Goal: Task Accomplishment & Management: Complete application form

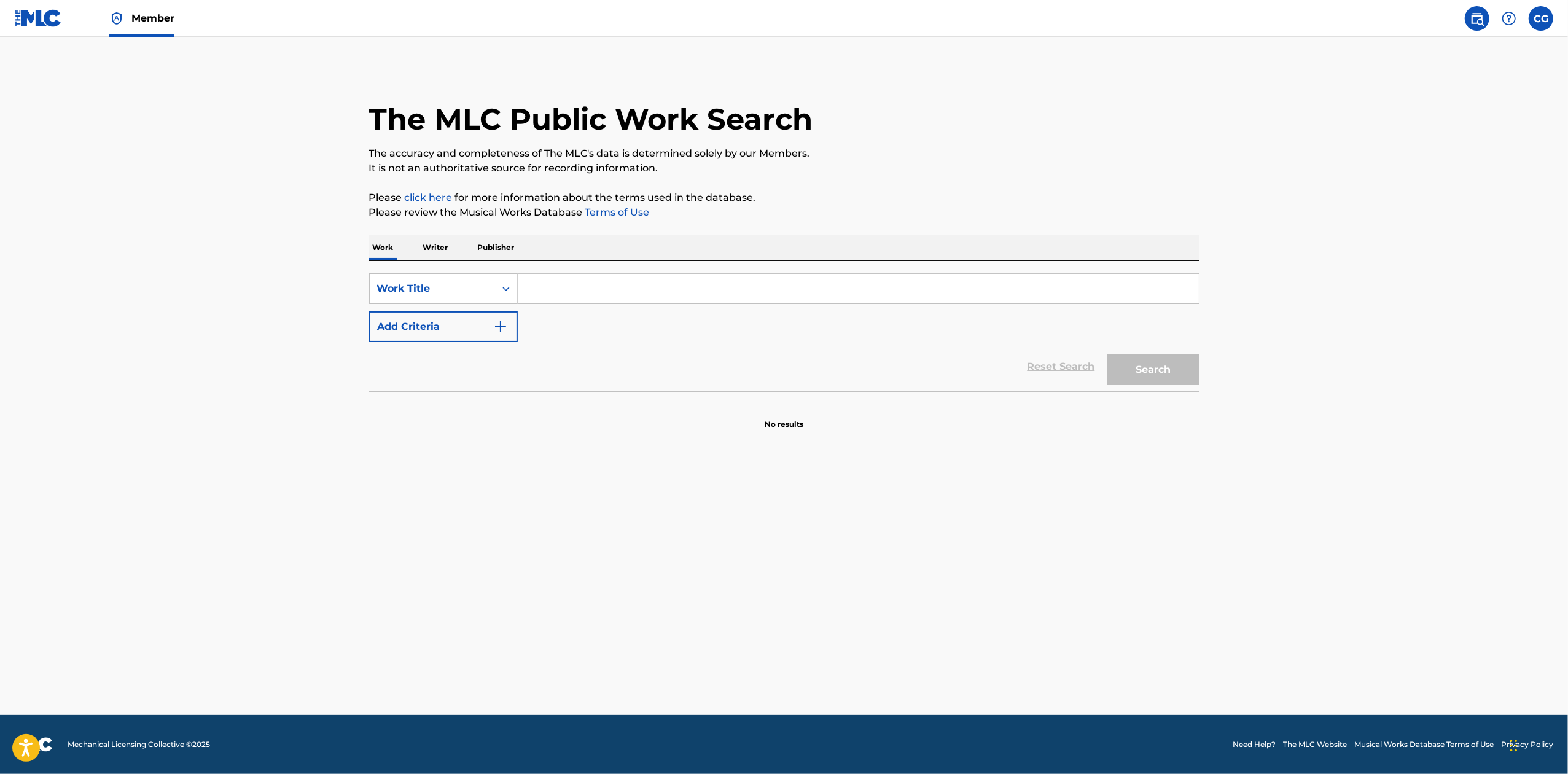
click at [570, 293] on input "Search Form" at bounding box center [858, 288] width 681 height 29
type input "heartbreaker"
click at [504, 335] on button "Add Criteria" at bounding box center [443, 326] width 149 height 31
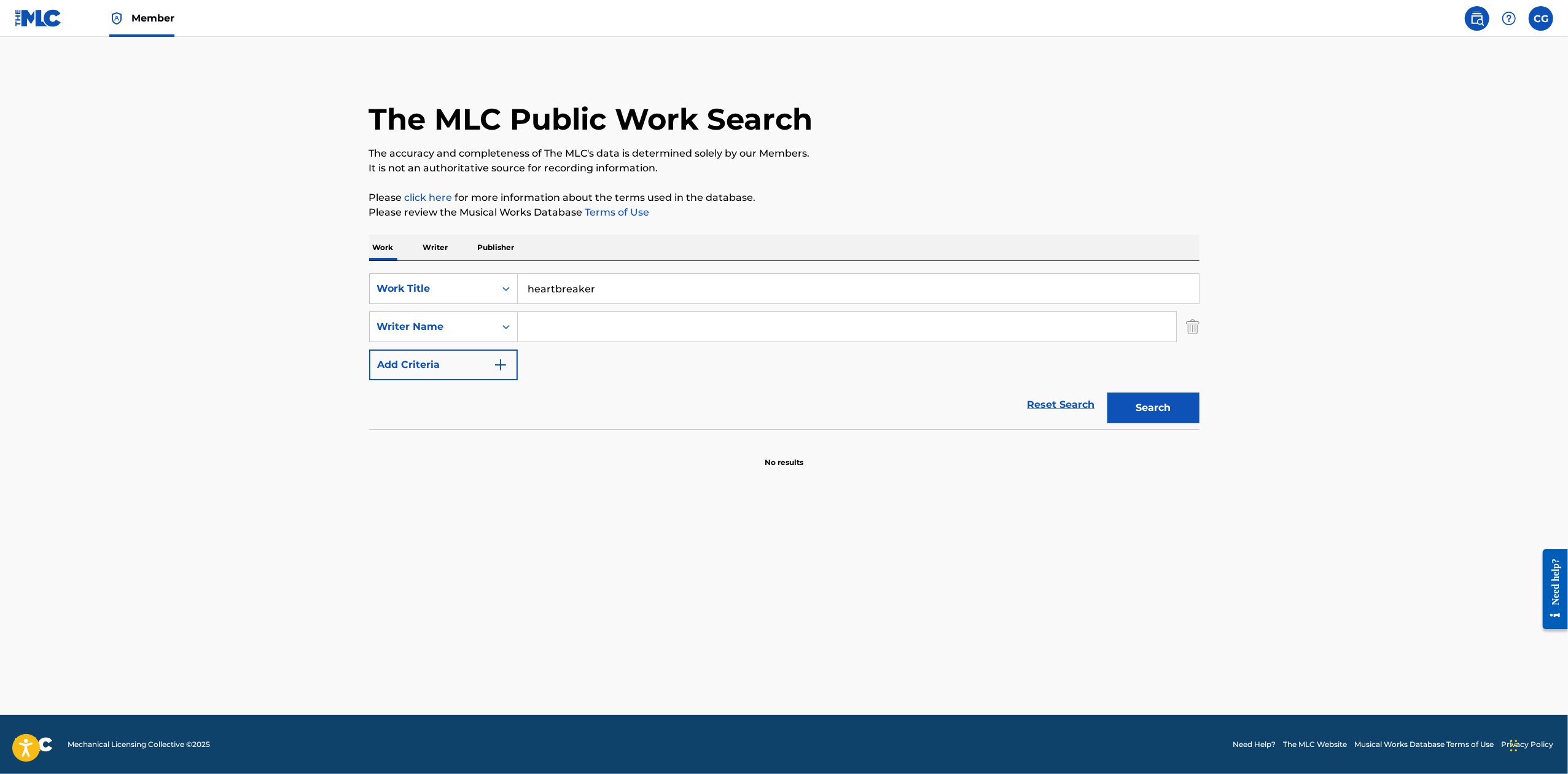
click at [572, 335] on input "Search Form" at bounding box center [847, 326] width 659 height 29
type input "[PERSON_NAME]"
click at [1107, 393] on button "Search" at bounding box center [1154, 408] width 92 height 31
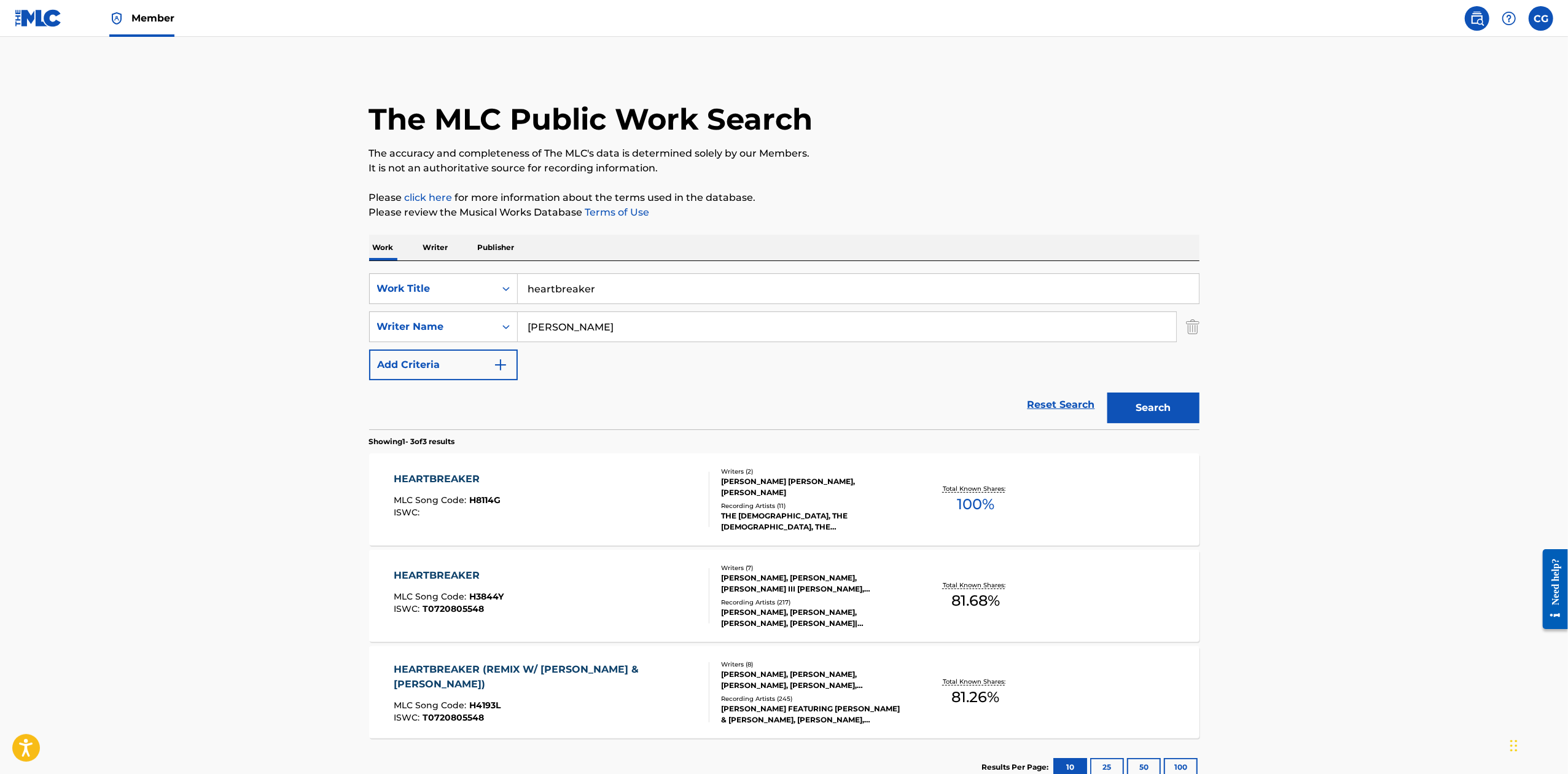
click at [456, 489] on div "HEARTBREAKER MLC Song Code : H8114G ISWC :" at bounding box center [447, 499] width 107 height 56
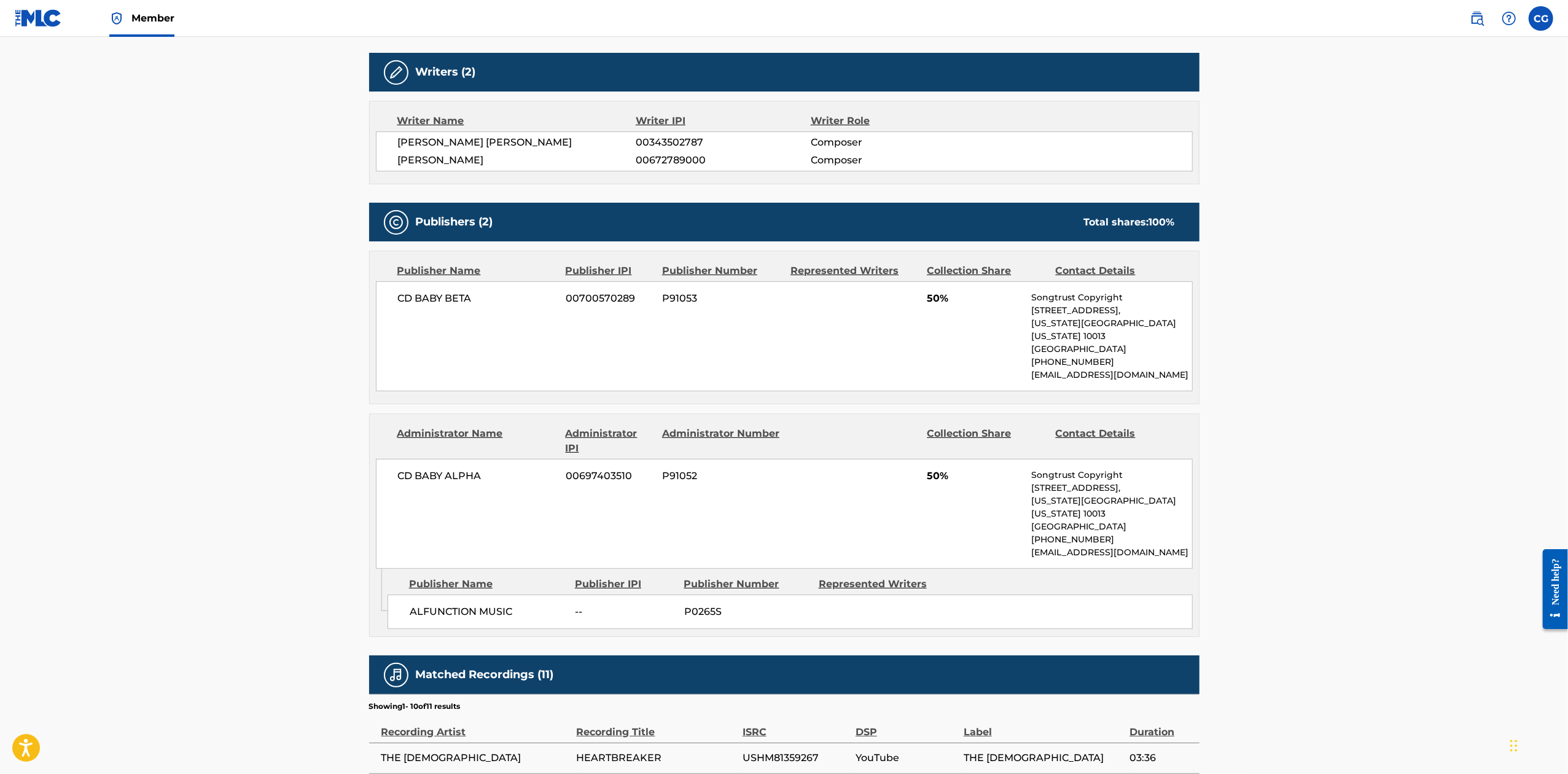
scroll to position [491, 0]
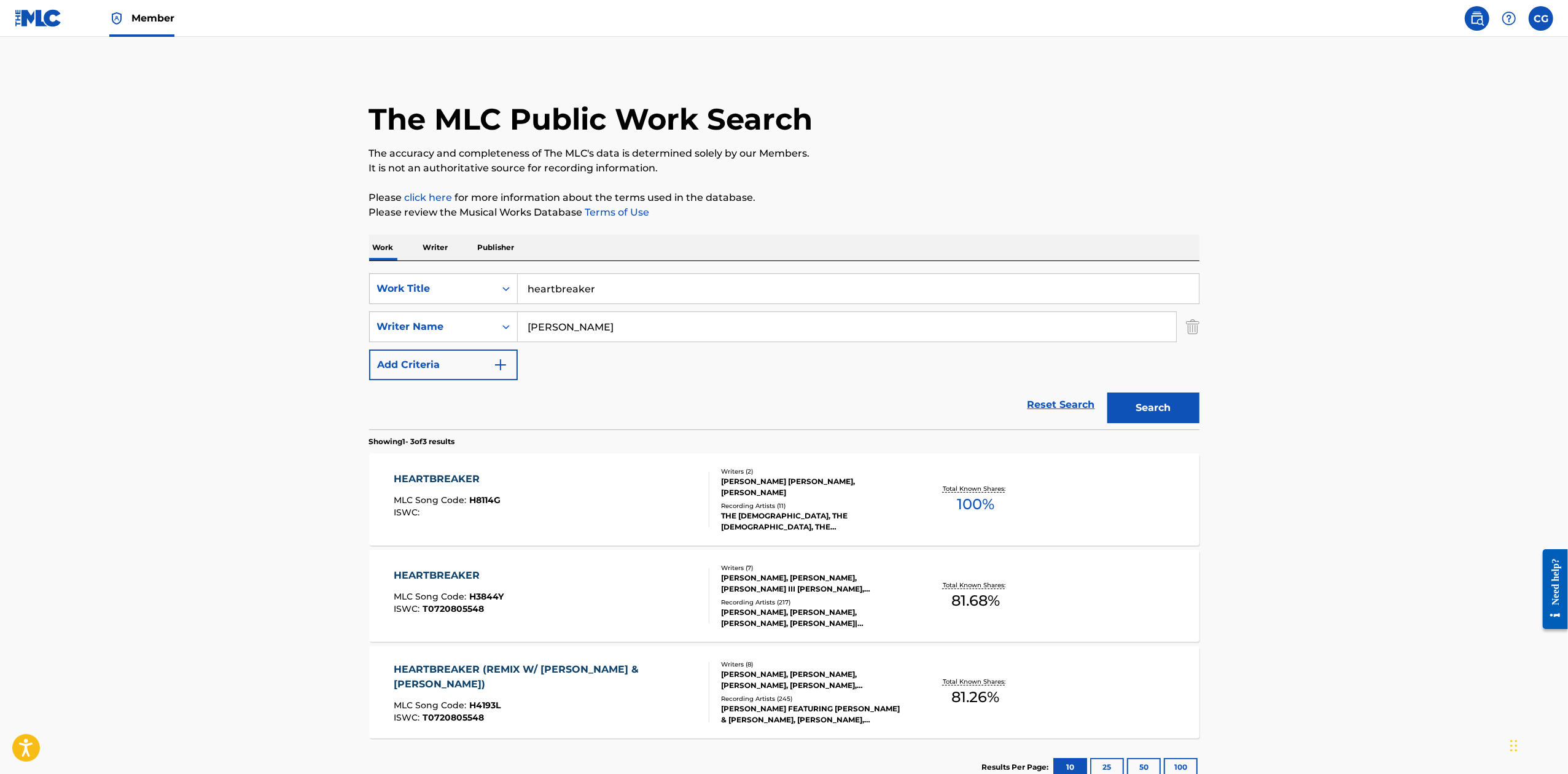
click at [433, 565] on div "HEARTBREAKER MLC Song Code : H3844Y ISWC : T0720805548 Writers ( 7 ) [PERSON_NA…" at bounding box center [784, 596] width 830 height 92
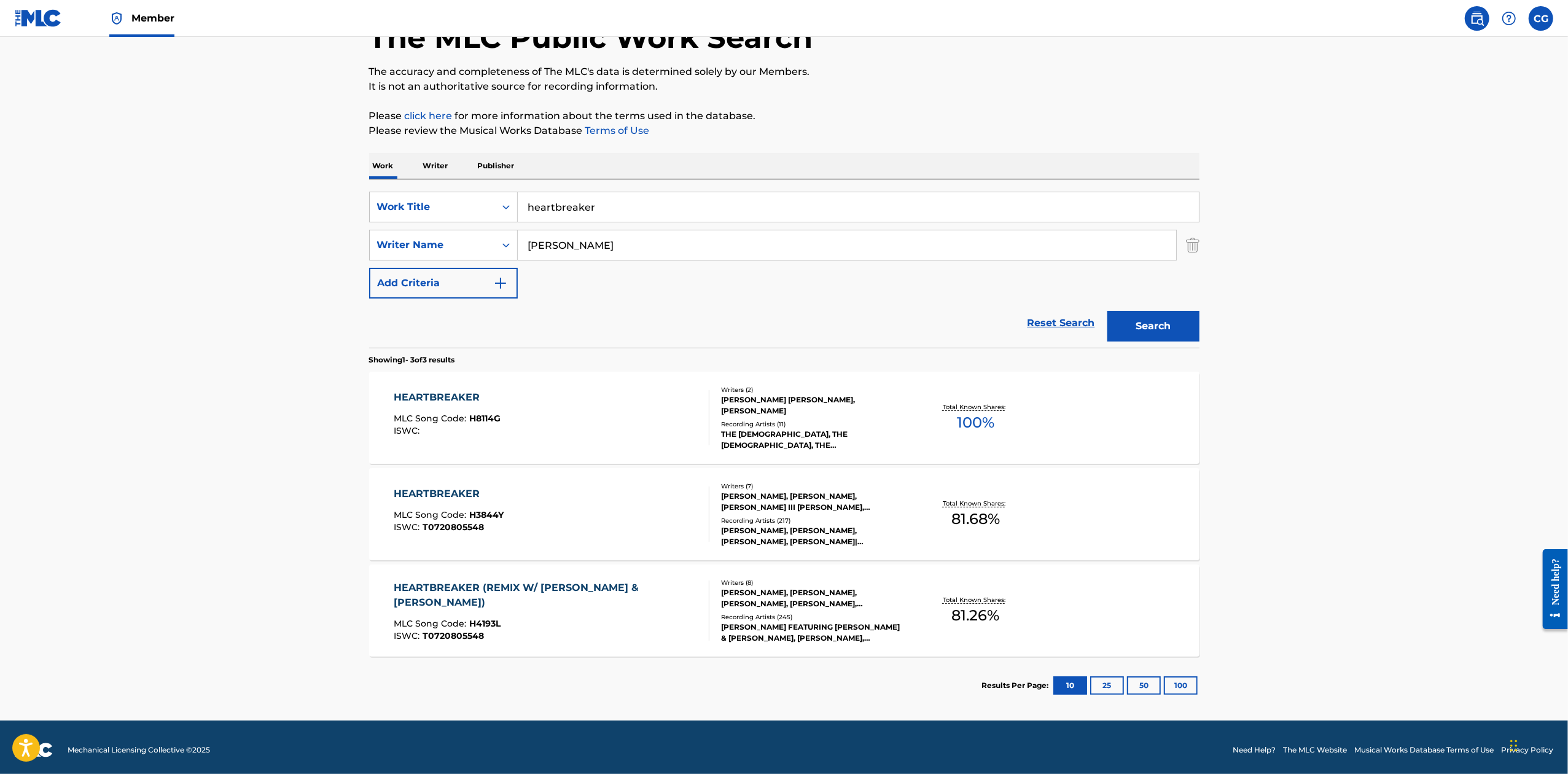
click at [612, 585] on div "HEARTBREAKER (REMIX W/ [PERSON_NAME] & [PERSON_NAME])" at bounding box center [546, 595] width 305 height 29
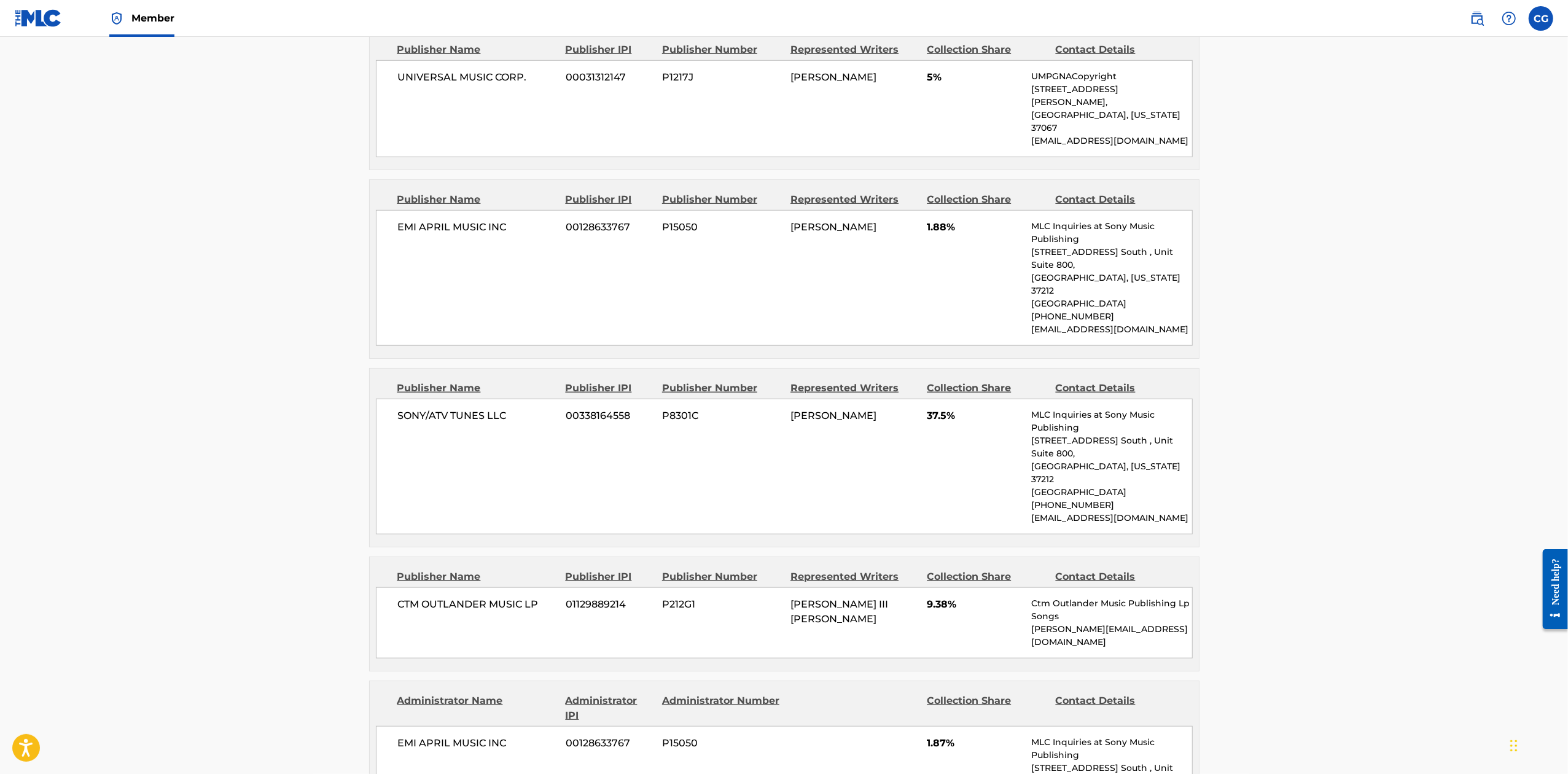
scroll to position [1064, 0]
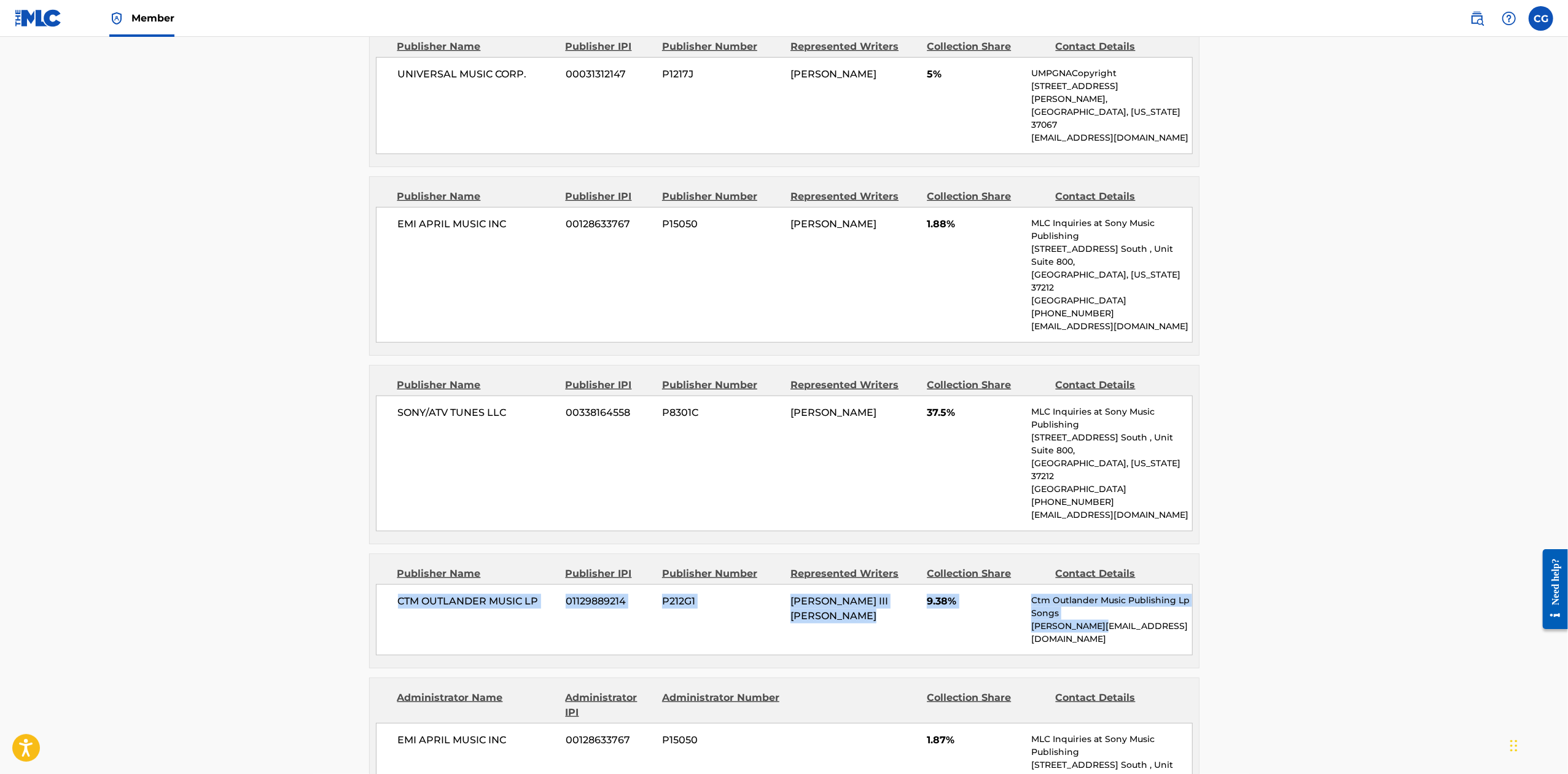
drag, startPoint x: 1002, startPoint y: 504, endPoint x: 133, endPoint y: 489, distance: 869.1
click at [133, 489] on main "< Back to public search results Copy work link HEARTBREAKER (REMIX W/ [PERSON_N…" at bounding box center [784, 637] width 1568 height 3329
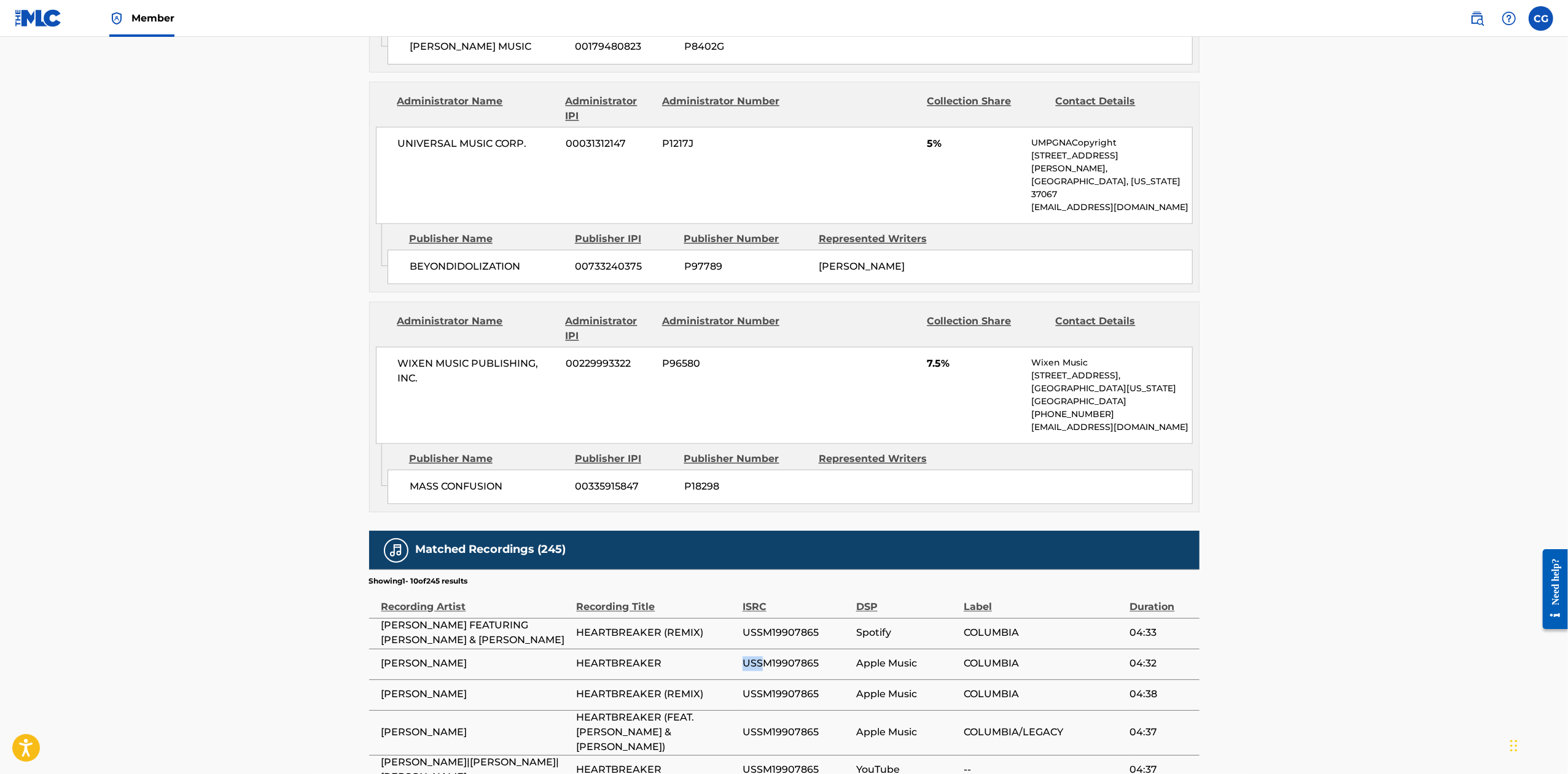
drag, startPoint x: 762, startPoint y: 484, endPoint x: 687, endPoint y: 431, distance: 91.8
click at [712, 618] on tbody "[PERSON_NAME] FEATURING [PERSON_NAME] & [PERSON_NAME] HEARTBREAKER (REMIX) USSM…" at bounding box center [784, 785] width 830 height 335
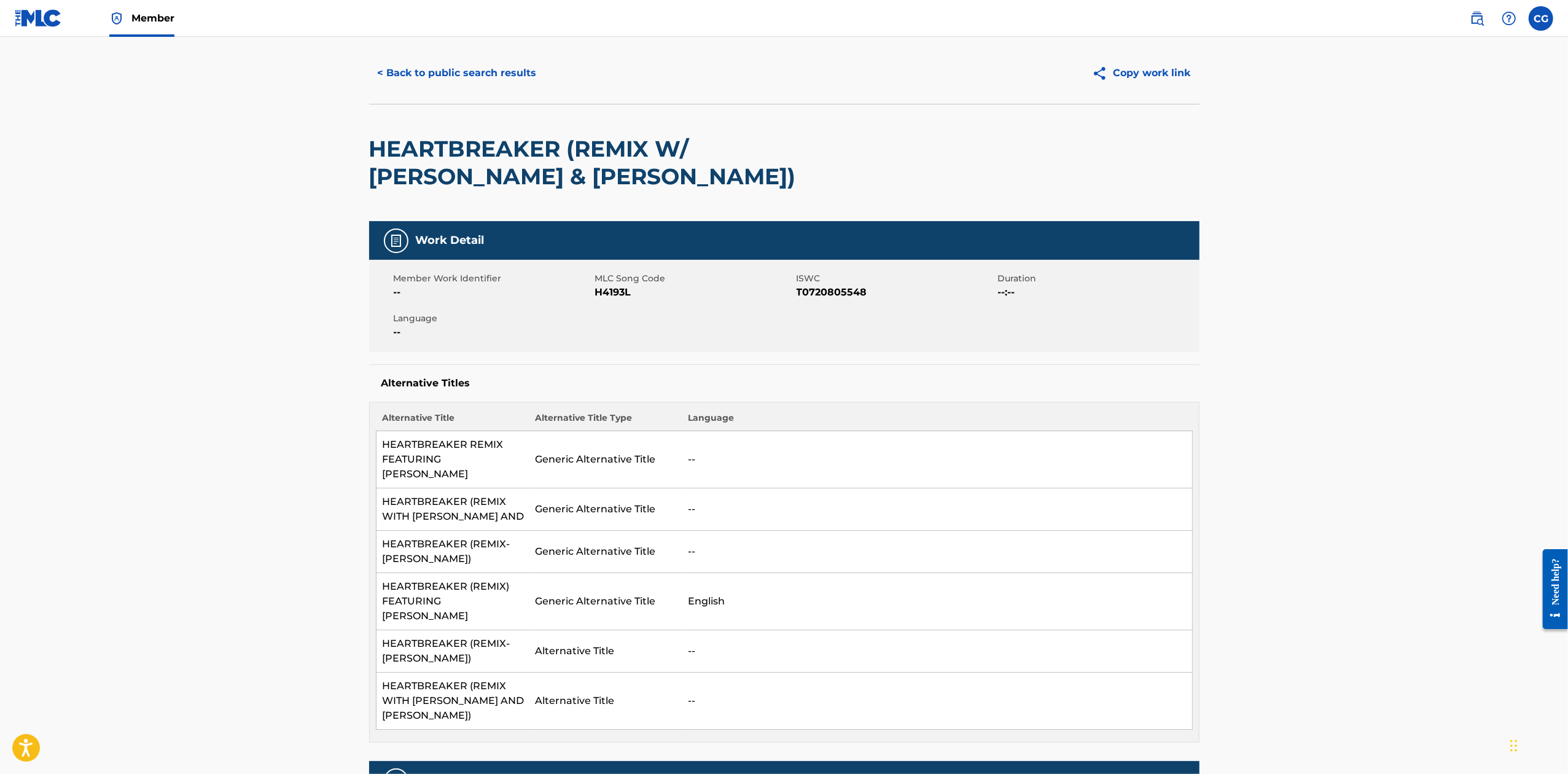
scroll to position [0, 0]
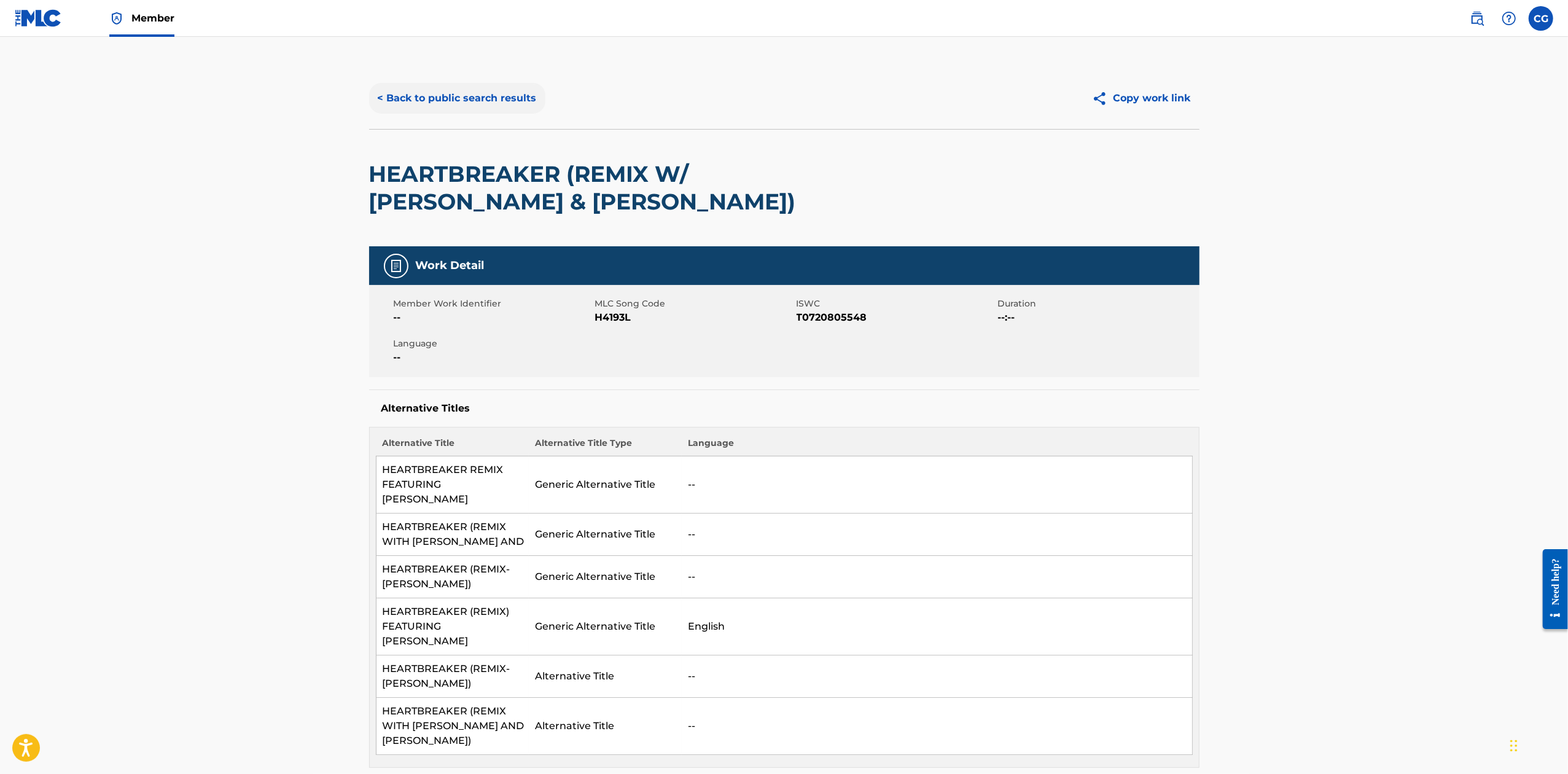
click at [489, 105] on button "< Back to public search results" at bounding box center [457, 98] width 176 height 31
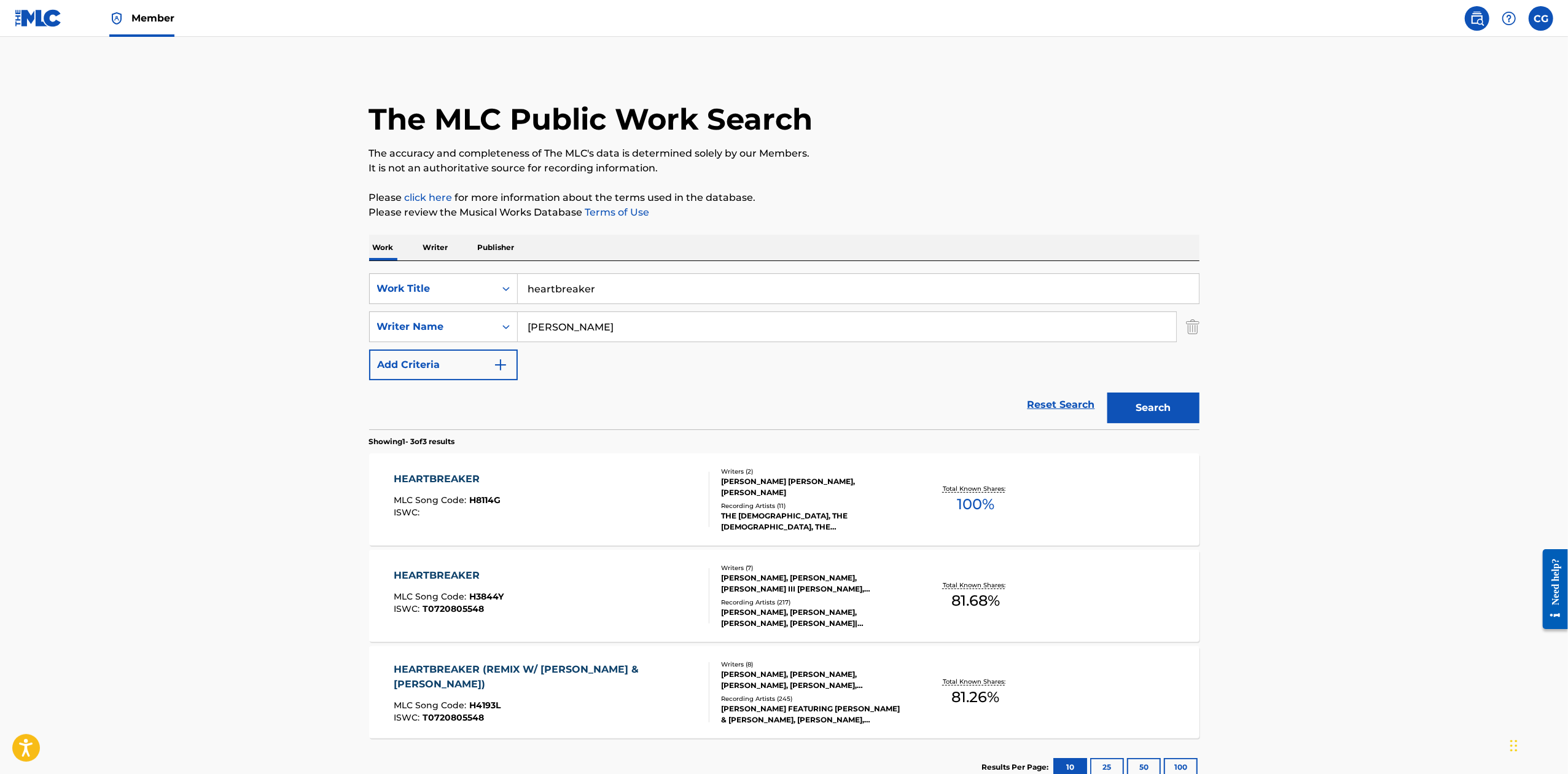
scroll to position [18, 0]
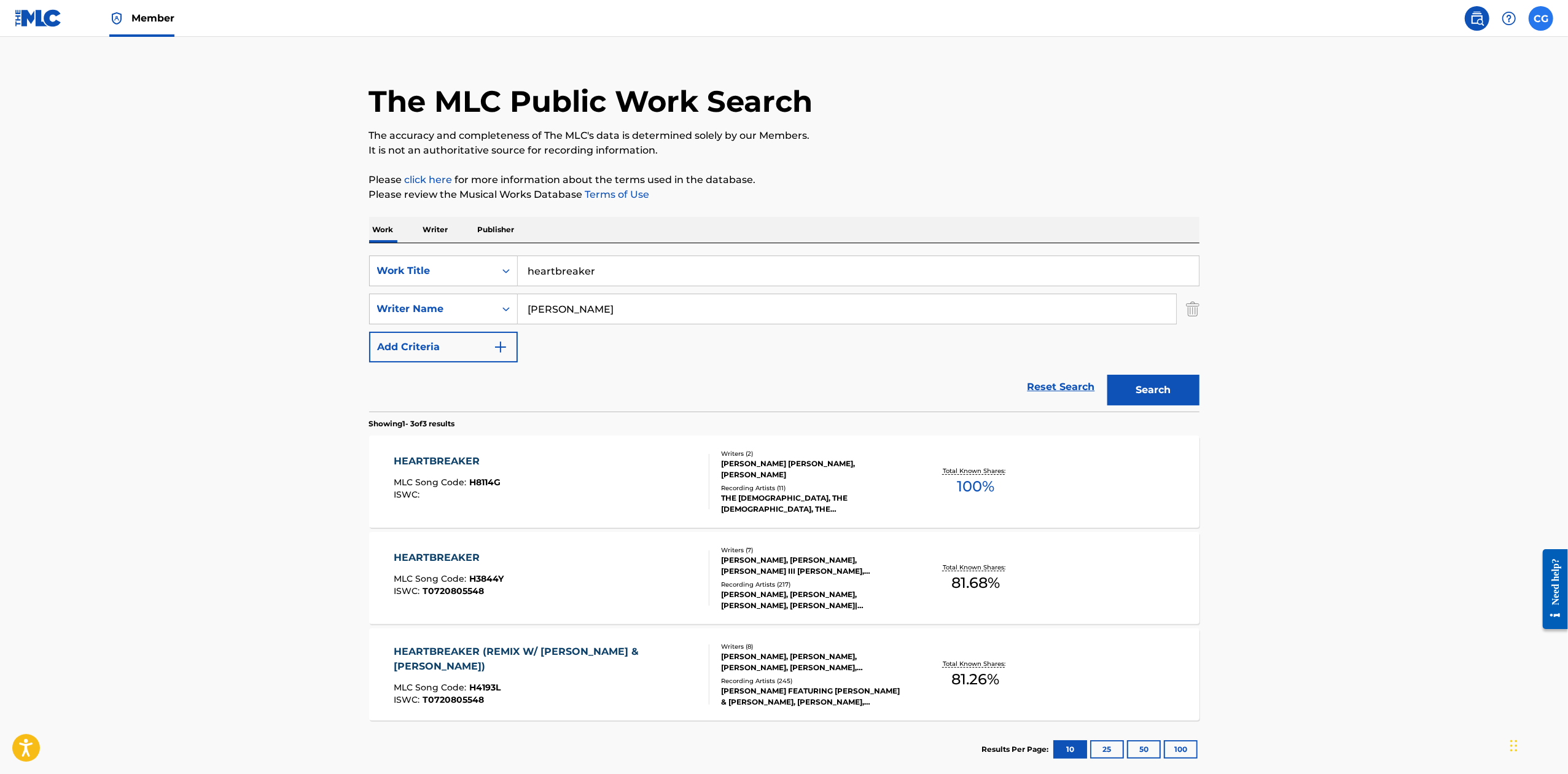
click at [1539, 17] on label at bounding box center [1541, 18] width 24 height 24
click at [1541, 19] on input "CG [PERSON_NAME] [EMAIL_ADDRESS][DOMAIN_NAME] Profile Log out" at bounding box center [1541, 19] width 0 height 0
click at [269, 59] on main "The MLC Public Work Search The accuracy and completeness of The MLC's data is d…" at bounding box center [784, 402] width 1568 height 765
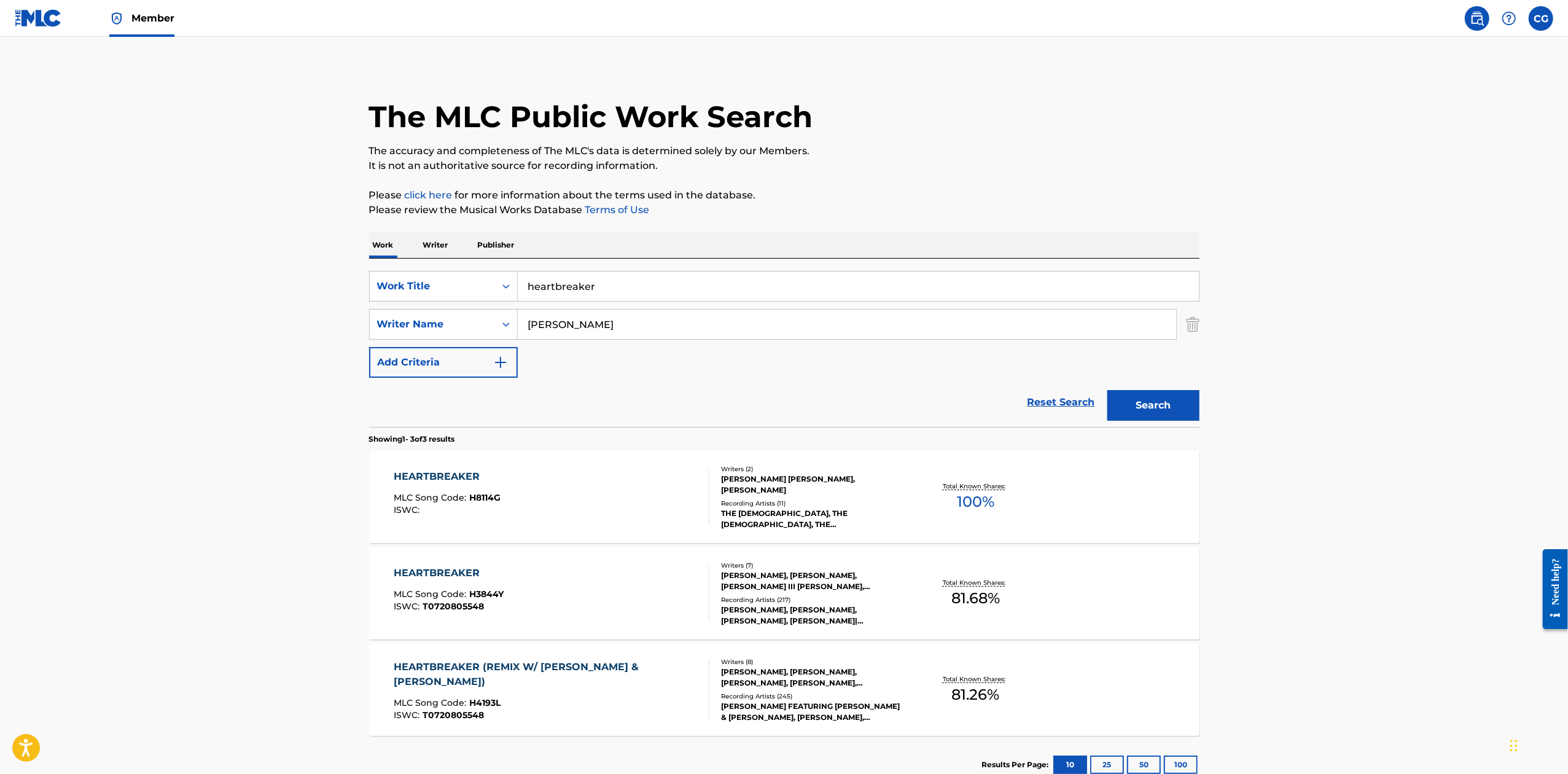
scroll to position [0, 0]
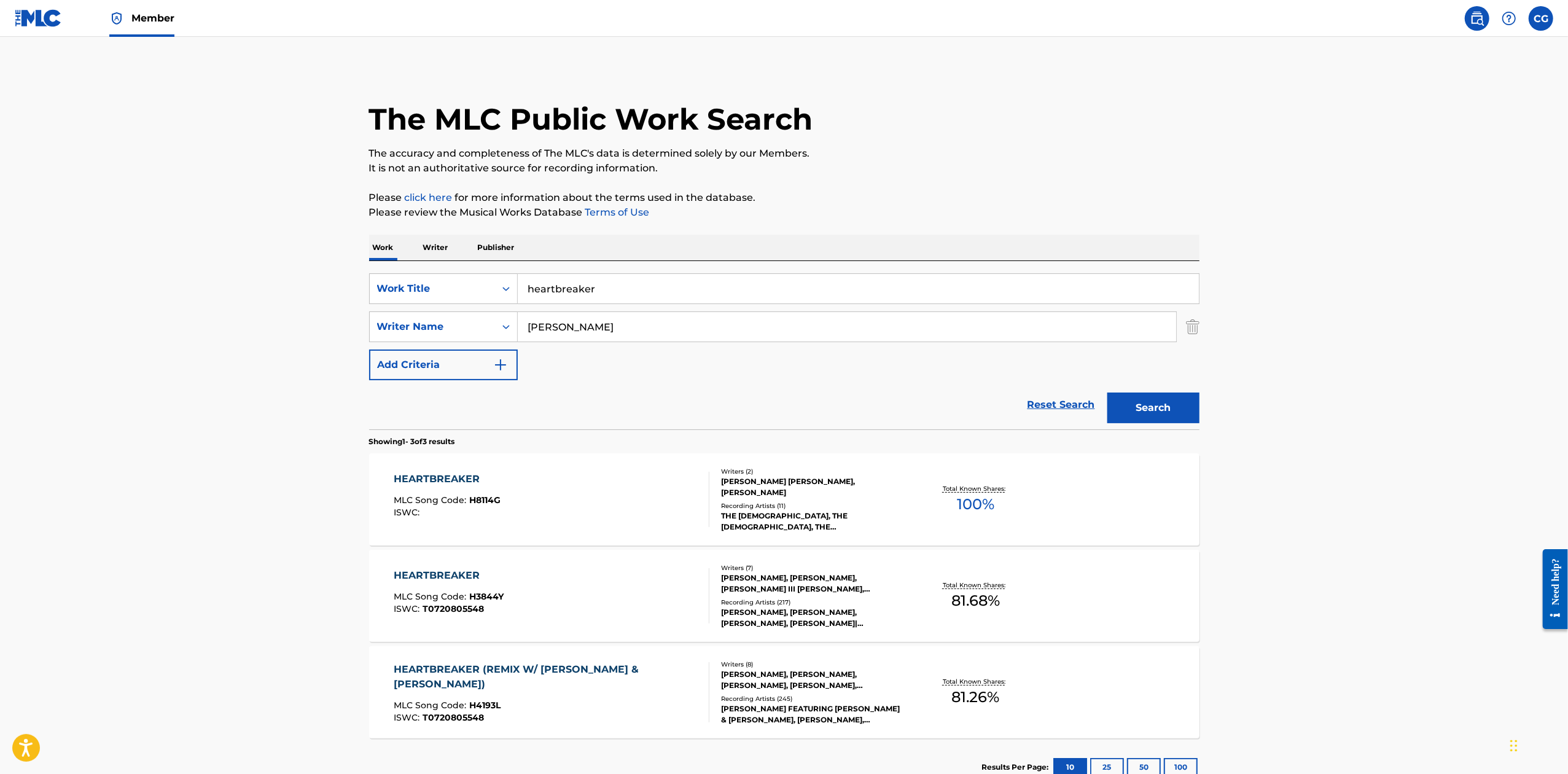
click at [25, 18] on img at bounding box center [39, 18] width 47 height 18
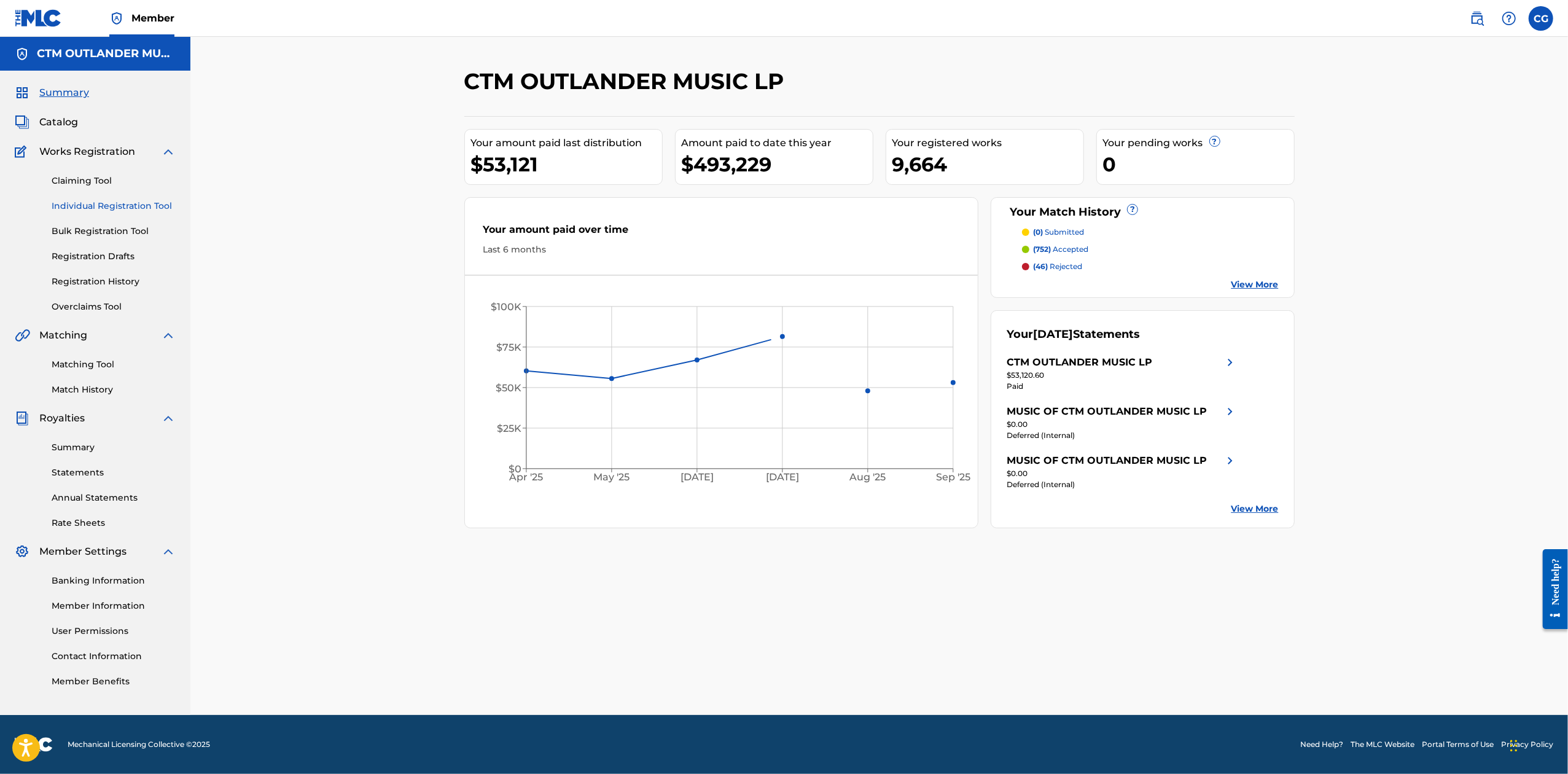
click at [129, 207] on link "Individual Registration Tool" at bounding box center [114, 206] width 124 height 13
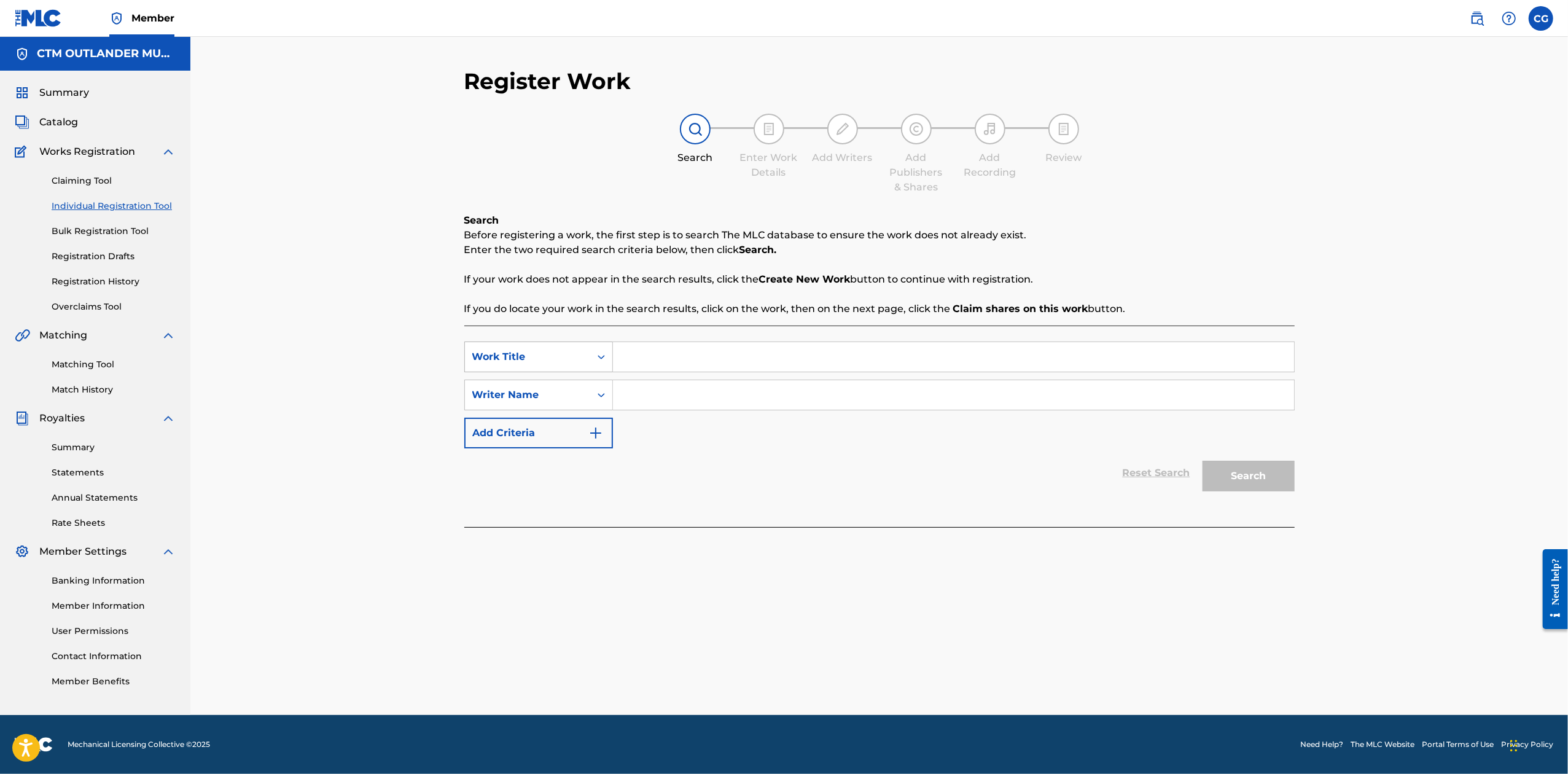
click at [582, 362] on div "Work Title" at bounding box center [527, 356] width 125 height 23
click at [579, 393] on div "MLC Song Code" at bounding box center [539, 387] width 147 height 31
click at [757, 357] on input "Search Form" at bounding box center [953, 356] width 681 height 29
click at [1256, 472] on div "Search" at bounding box center [1245, 473] width 98 height 49
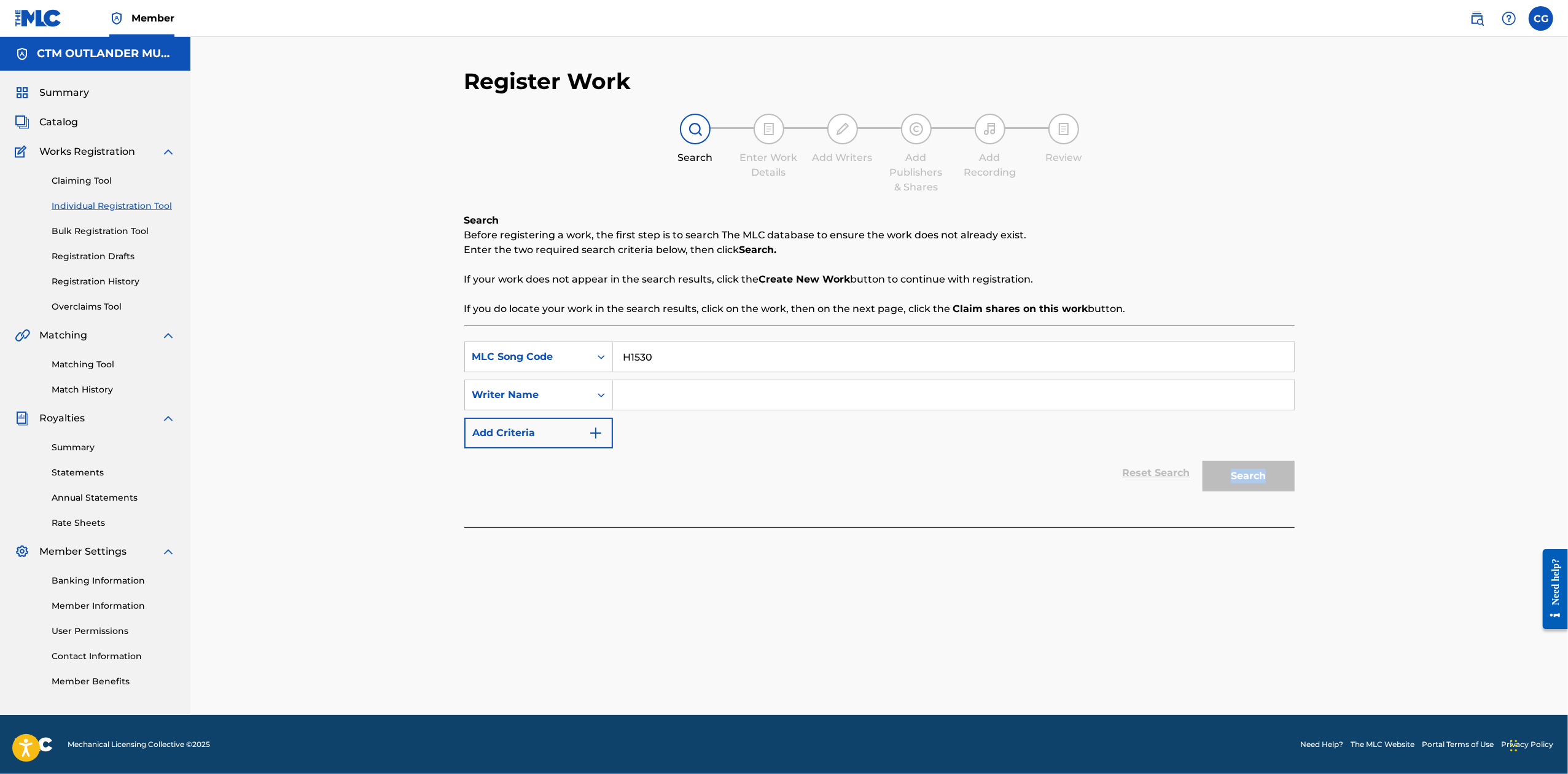
click at [1256, 472] on div "Search" at bounding box center [1245, 473] width 98 height 49
drag, startPoint x: 681, startPoint y: 363, endPoint x: 674, endPoint y: 365, distance: 7.3
click at [680, 363] on input "H1530" at bounding box center [953, 356] width 681 height 29
click at [637, 364] on input "H1530" at bounding box center [953, 356] width 681 height 29
click at [632, 361] on input "H1530" at bounding box center [953, 356] width 681 height 29
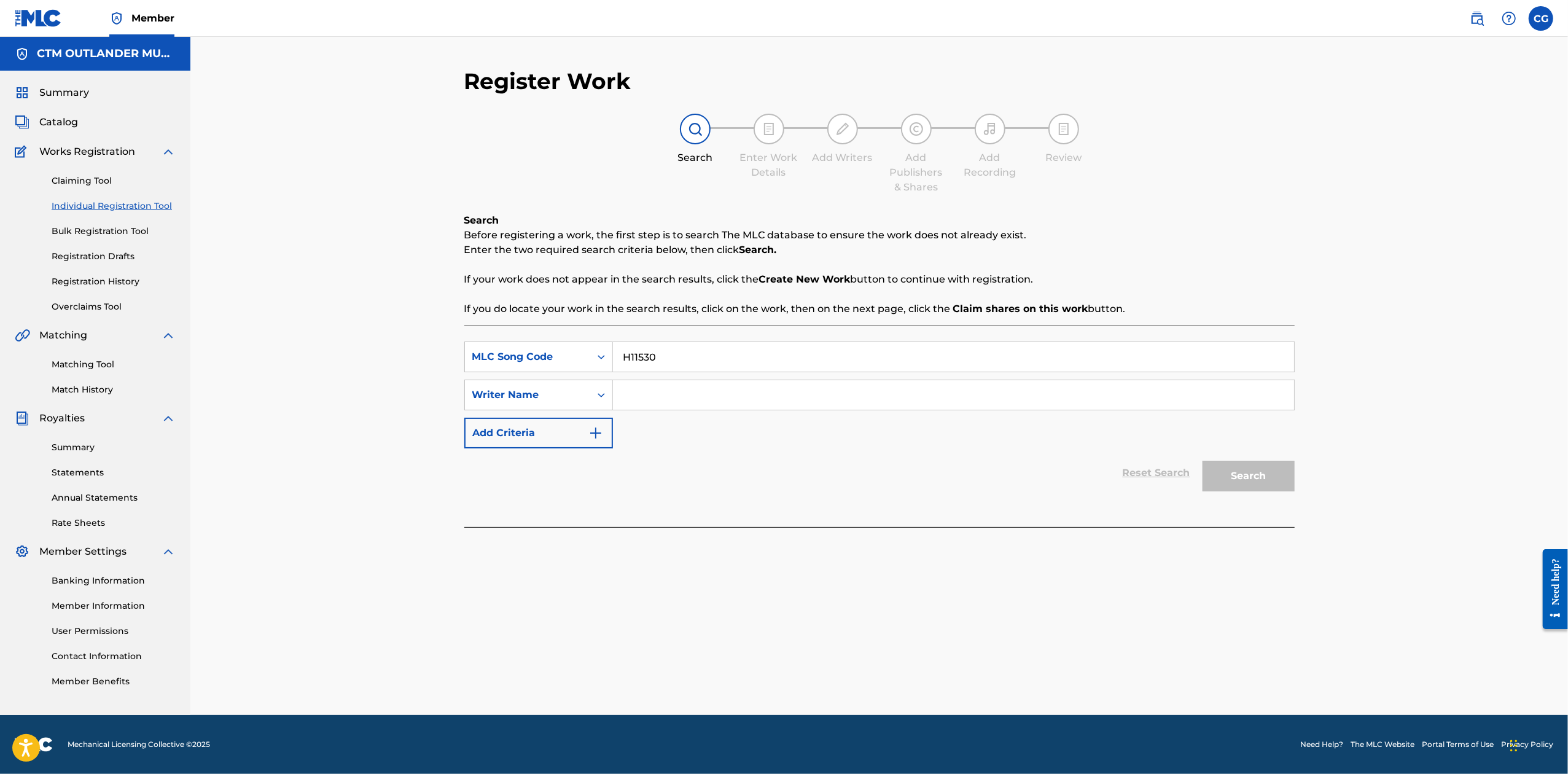
type input "H11530"
click at [699, 336] on div "SearchWithCriteriacb2a79e6-5862-4e4a-a53b-4bc1834aa411 MLC Song Code H11530 Sea…" at bounding box center [880, 426] width 830 height 202
drag, startPoint x: 704, startPoint y: 348, endPoint x: 504, endPoint y: 344, distance: 200.0
click at [504, 344] on div "SearchWithCriteriacb2a79e6-5862-4e4a-a53b-4bc1834aa411 MLC Song Code H11530" at bounding box center [880, 356] width 830 height 31
click at [560, 360] on div "MLC Song Code" at bounding box center [527, 357] width 110 height 15
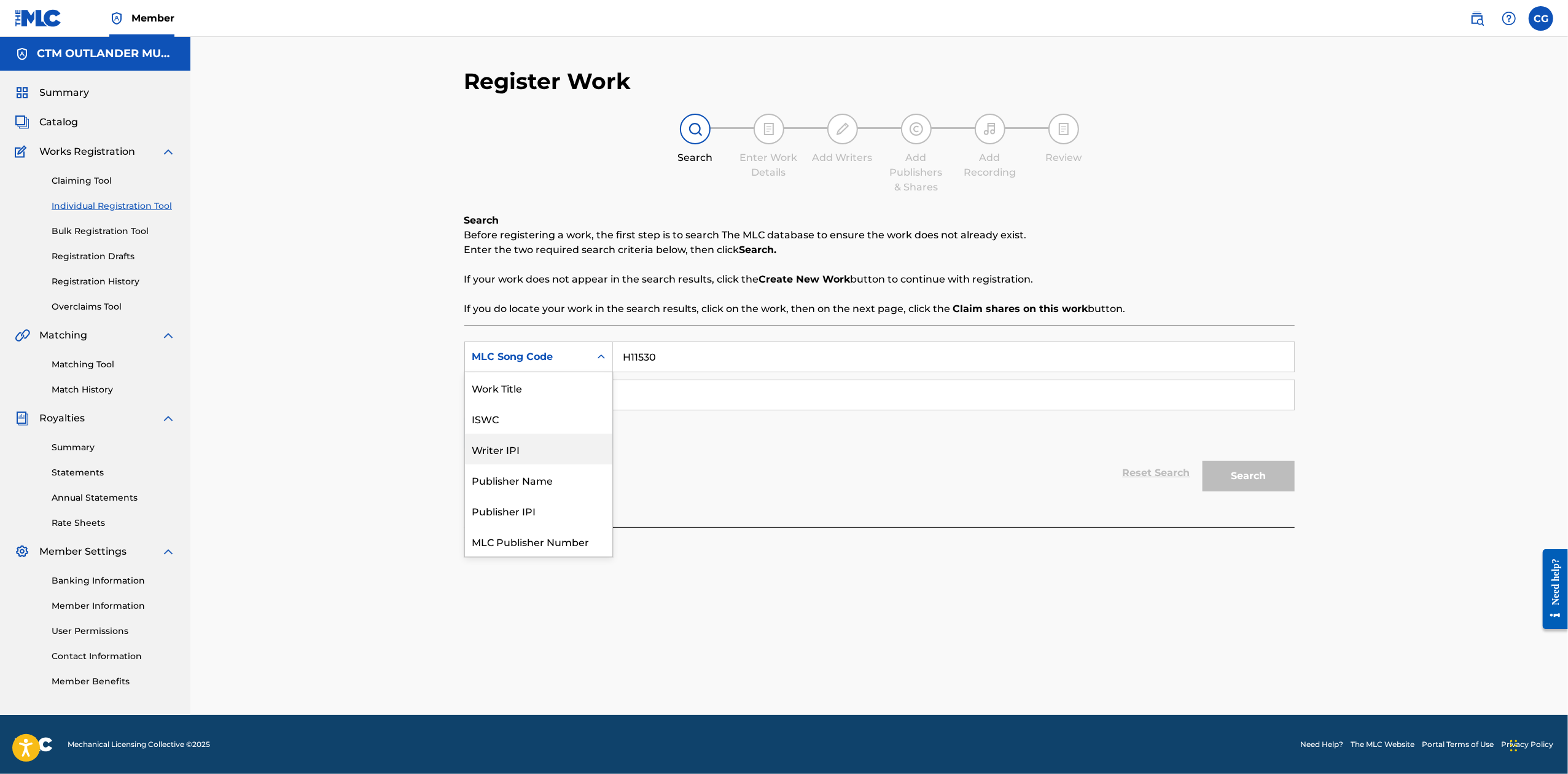
scroll to position [0, 0]
click at [579, 389] on div "Work Title" at bounding box center [539, 387] width 147 height 31
drag, startPoint x: 745, startPoint y: 361, endPoint x: 762, endPoint y: 361, distance: 17.0
click at [745, 361] on input "Search Form" at bounding box center [953, 356] width 681 height 29
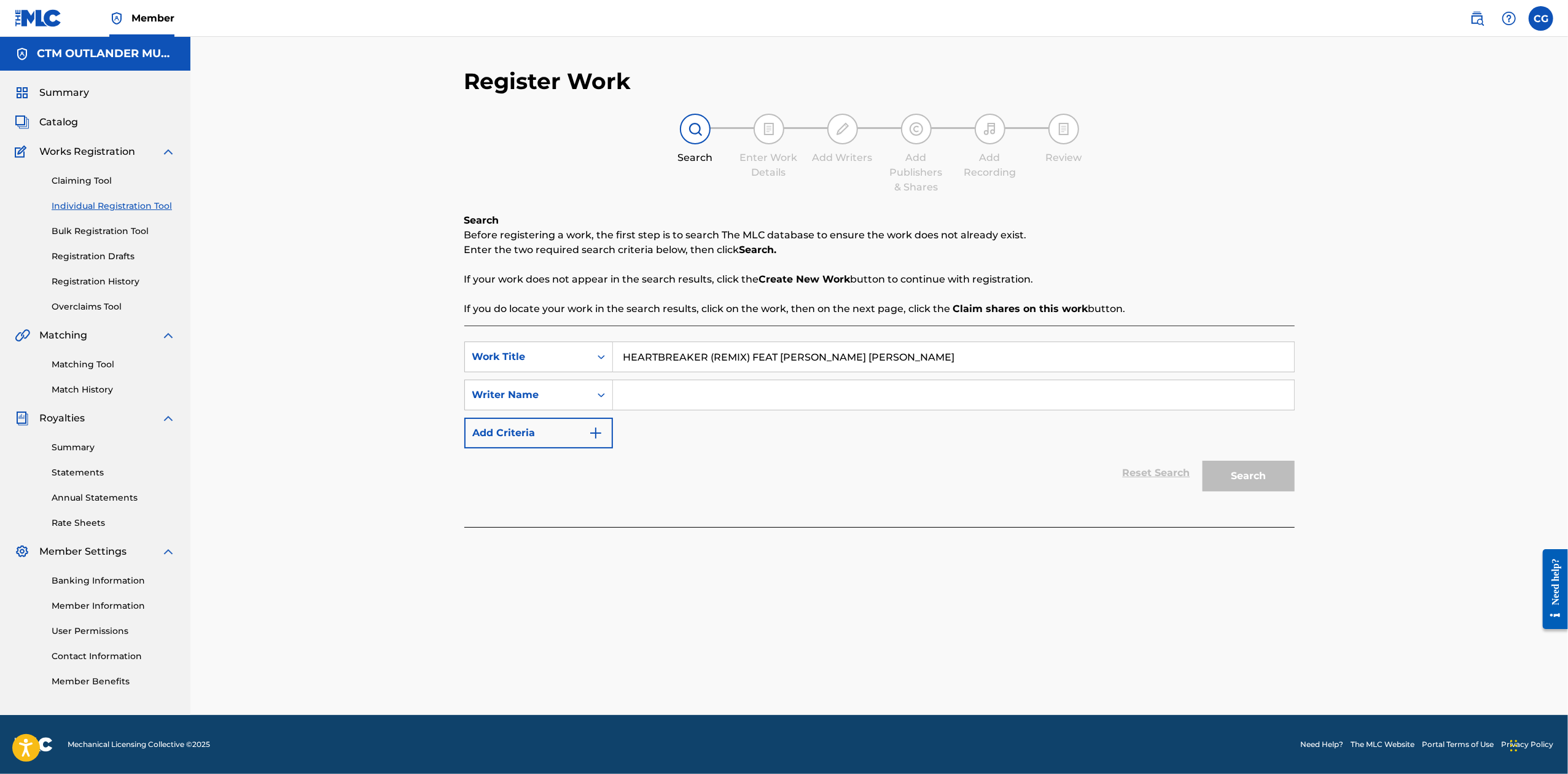
type input "HEARTBREAKER (REMIX) FEAT [PERSON_NAME] [PERSON_NAME]"
click at [672, 388] on input "Search Form" at bounding box center [953, 394] width 681 height 29
type input "[PERSON_NAME]"
click at [1203, 461] on button "Search" at bounding box center [1249, 476] width 92 height 31
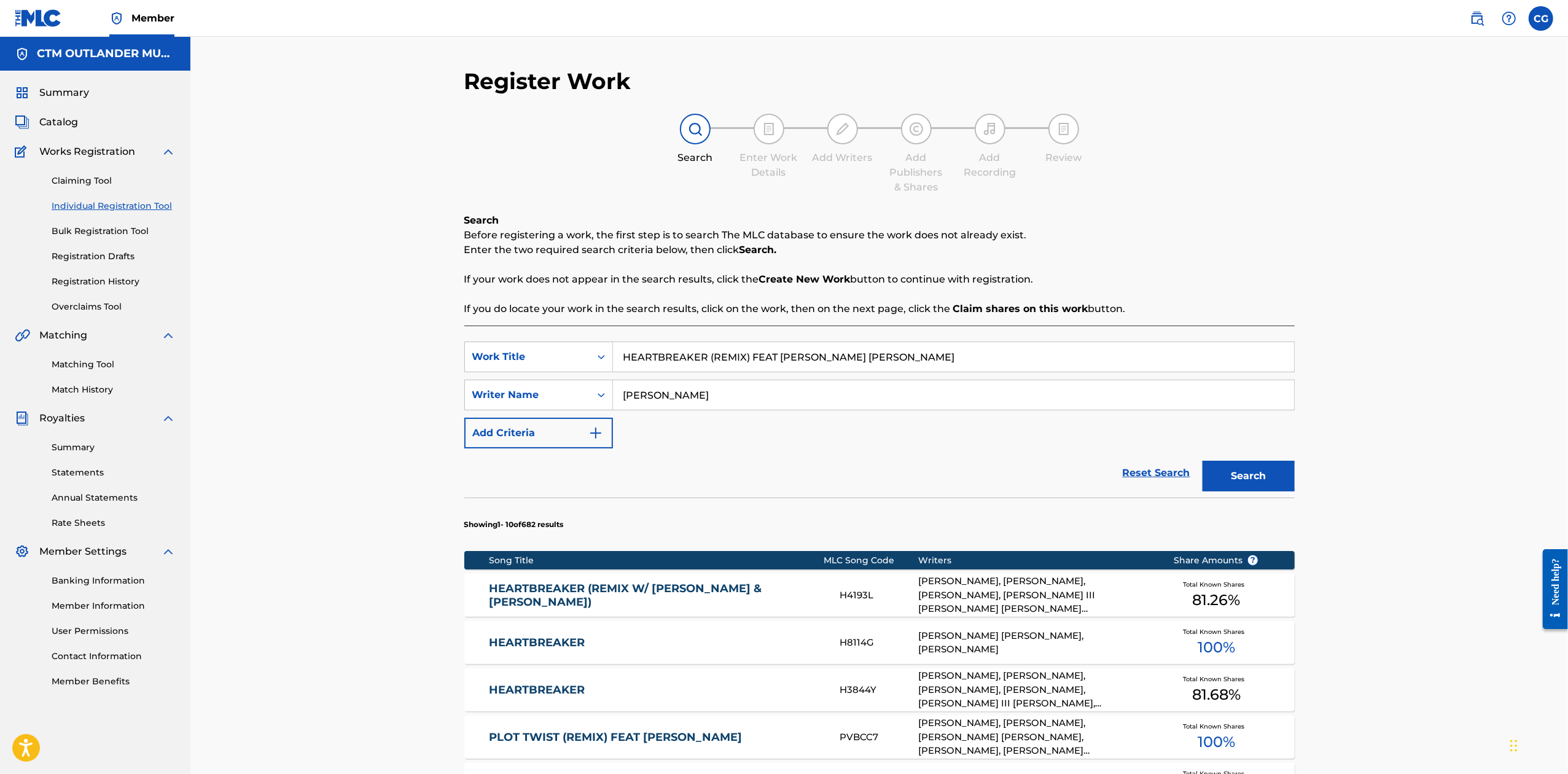
click at [652, 598] on link "HEARTBREAKER (REMIX W/ [PERSON_NAME] & [PERSON_NAME])" at bounding box center [655, 595] width 334 height 27
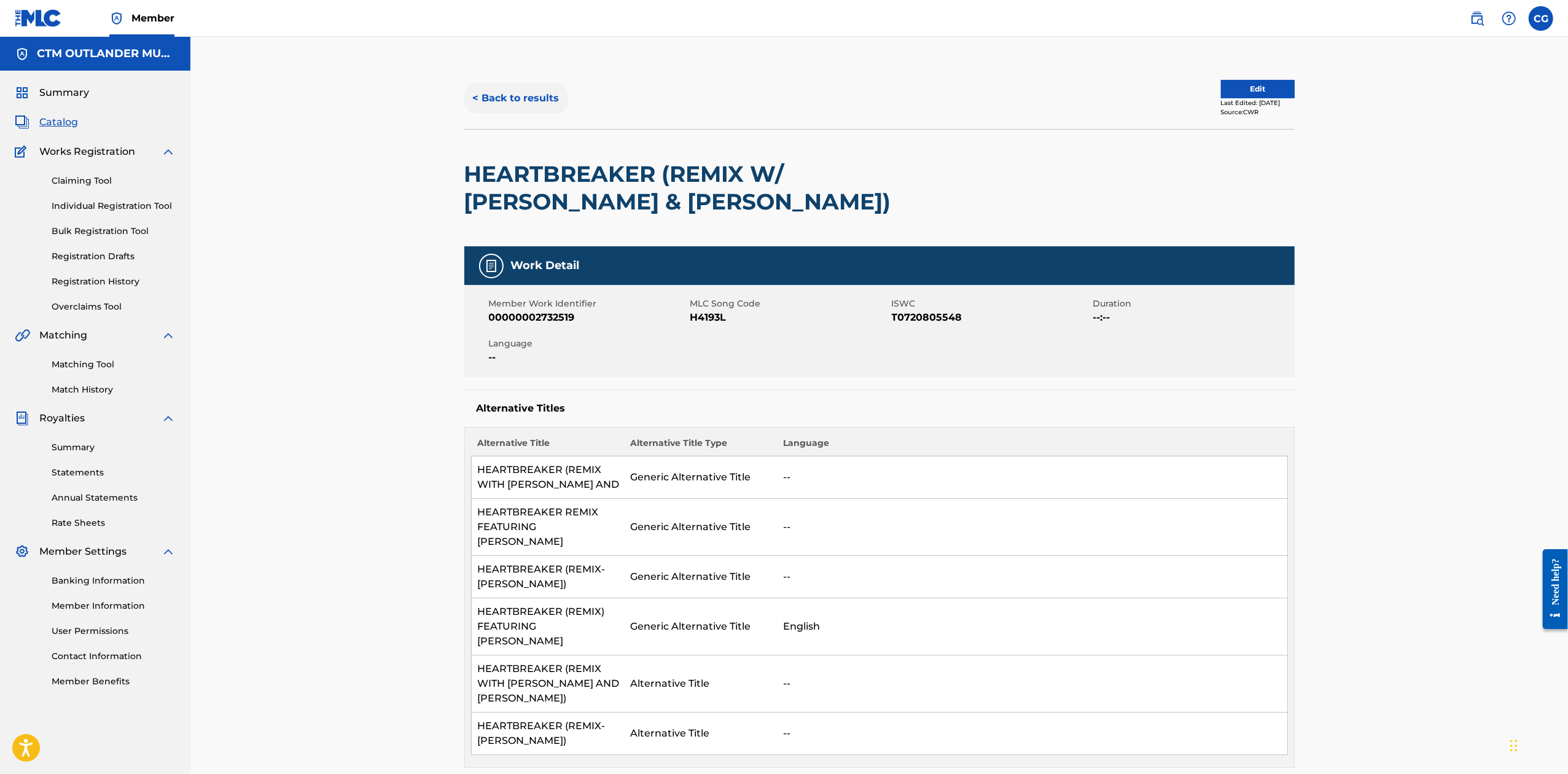
click at [546, 105] on button "< Back to results" at bounding box center [516, 98] width 104 height 31
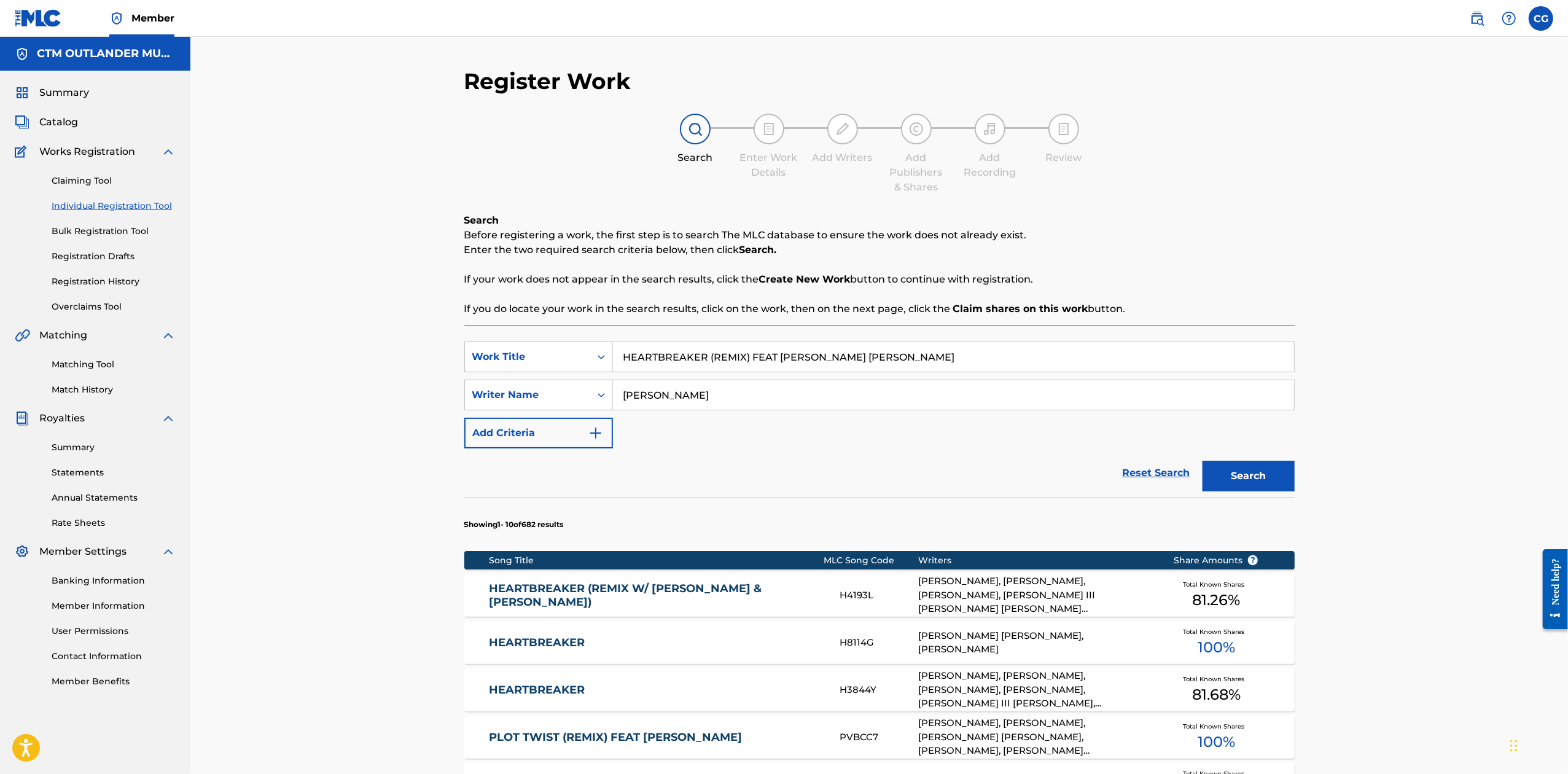
drag, startPoint x: 961, startPoint y: 363, endPoint x: 242, endPoint y: 288, distance: 722.9
click at [233, 291] on div "Register Work Search Enter Work Details Add Writers Add Publishers & Shares Add…" at bounding box center [879, 617] width 1378 height 1162
type input "HERE COMES ANOTHER HIT"
click at [1203, 461] on button "Search" at bounding box center [1249, 476] width 92 height 31
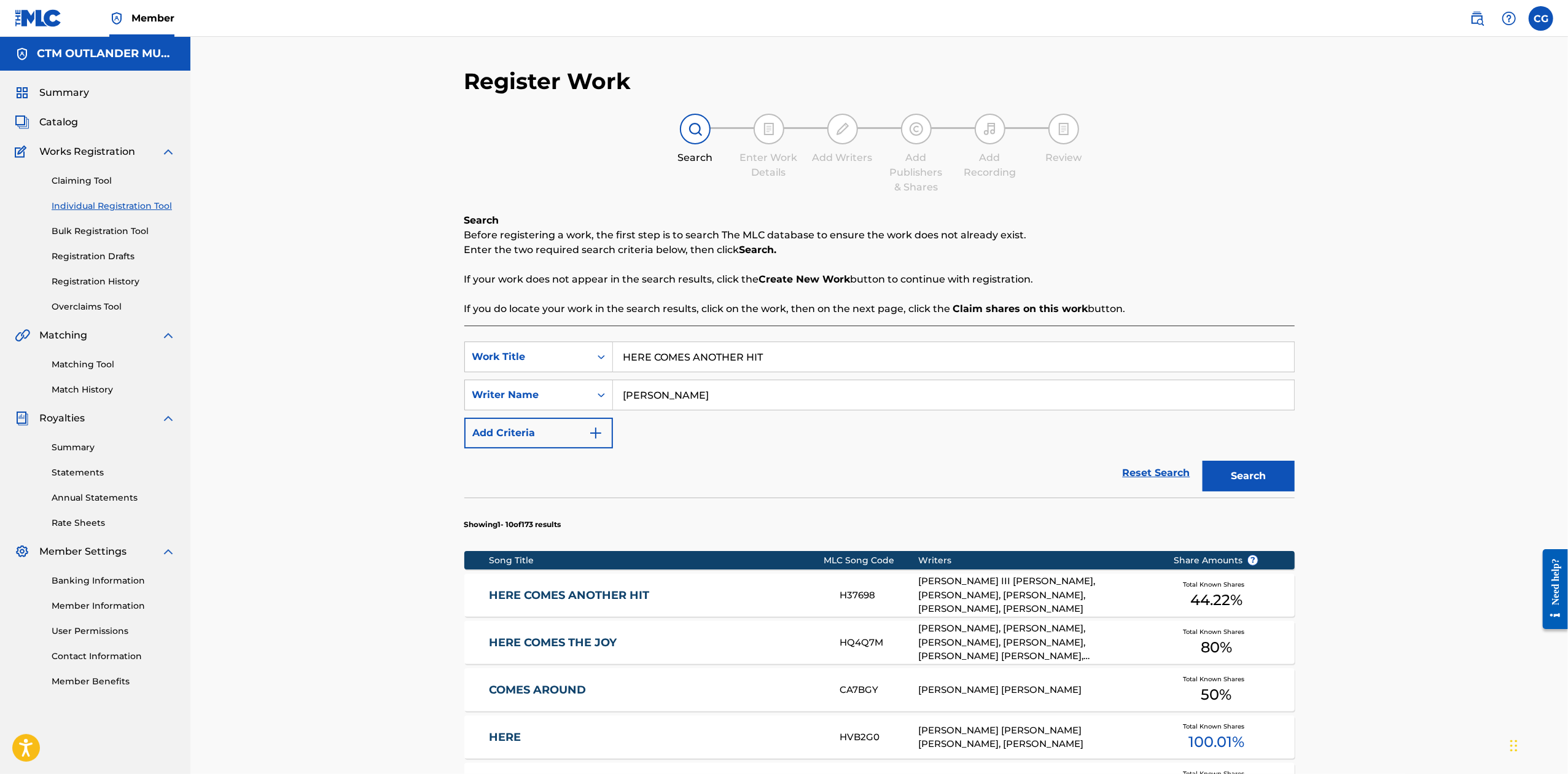
click at [579, 600] on link "HERE COMES ANOTHER HIT" at bounding box center [655, 595] width 334 height 14
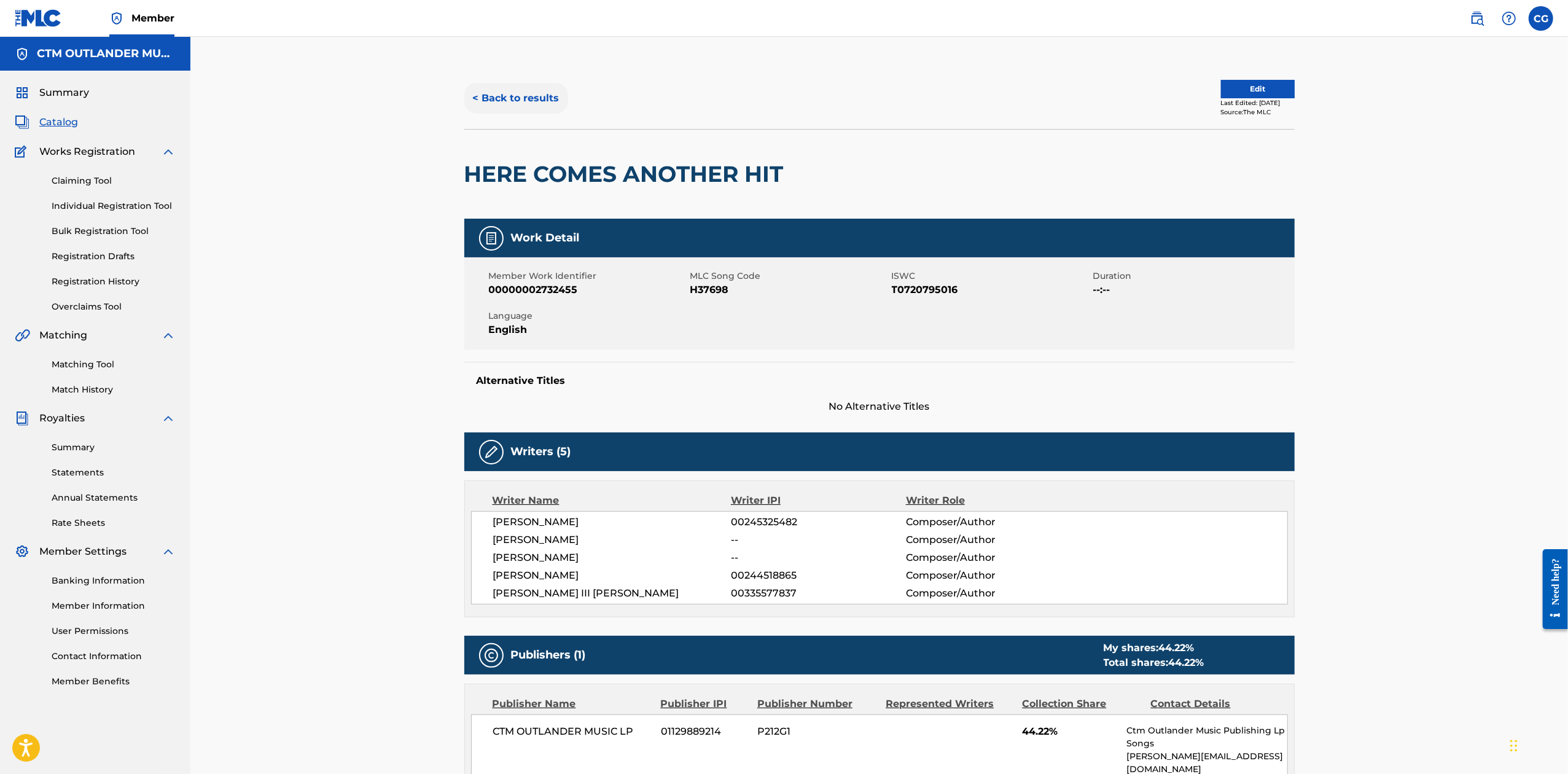
click at [514, 100] on button "< Back to results" at bounding box center [516, 98] width 104 height 31
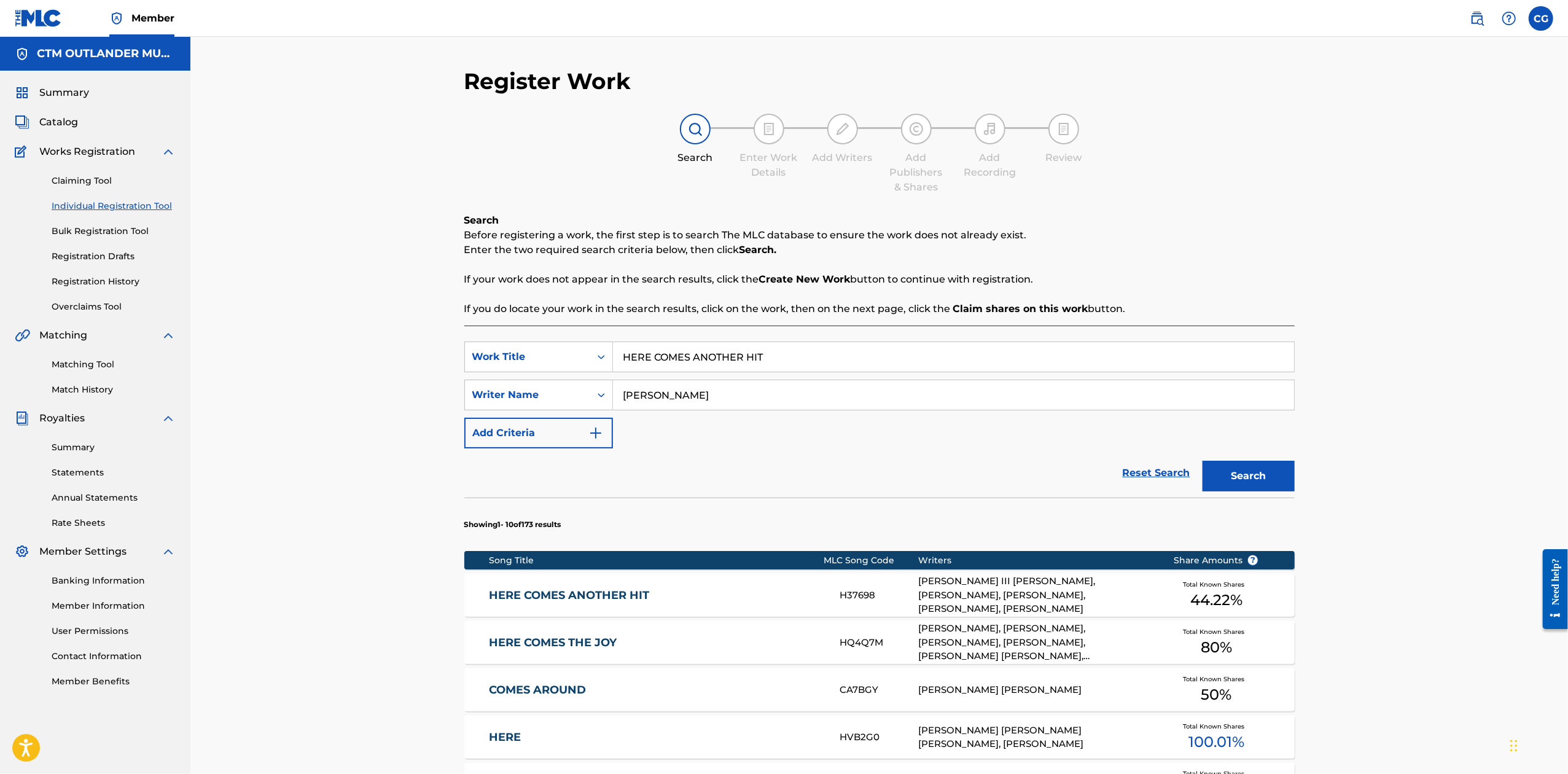
drag, startPoint x: 822, startPoint y: 358, endPoint x: 200, endPoint y: 325, distance: 622.9
click at [209, 325] on div "Register Work Search Enter Work Details Add Writers Add Publishers & Shares Add…" at bounding box center [879, 617] width 1378 height 1162
type input "[MEDICAL_DATA]"
click at [1203, 461] on button "Search" at bounding box center [1249, 476] width 92 height 31
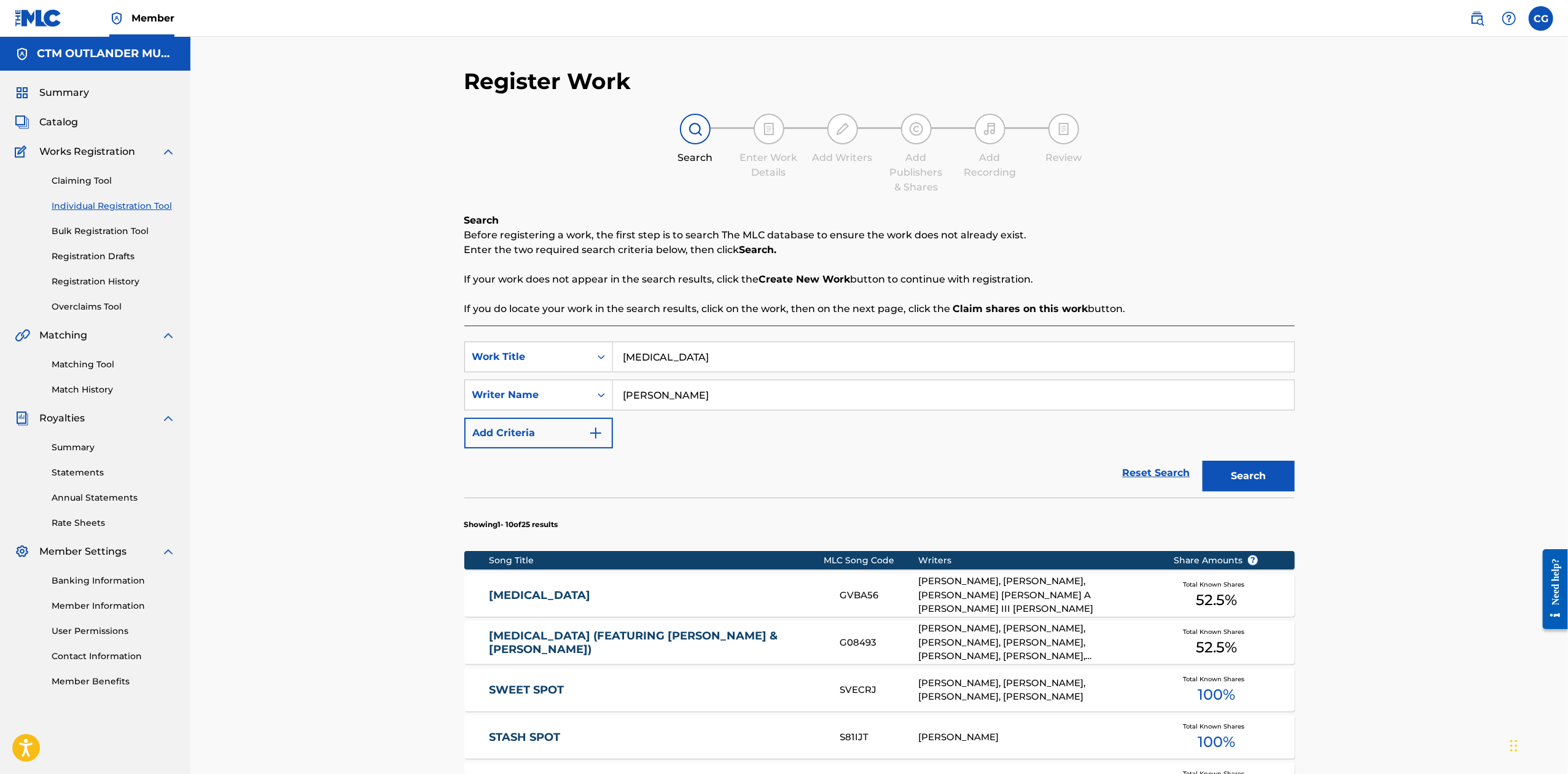
click at [499, 589] on link "[MEDICAL_DATA]" at bounding box center [655, 595] width 334 height 14
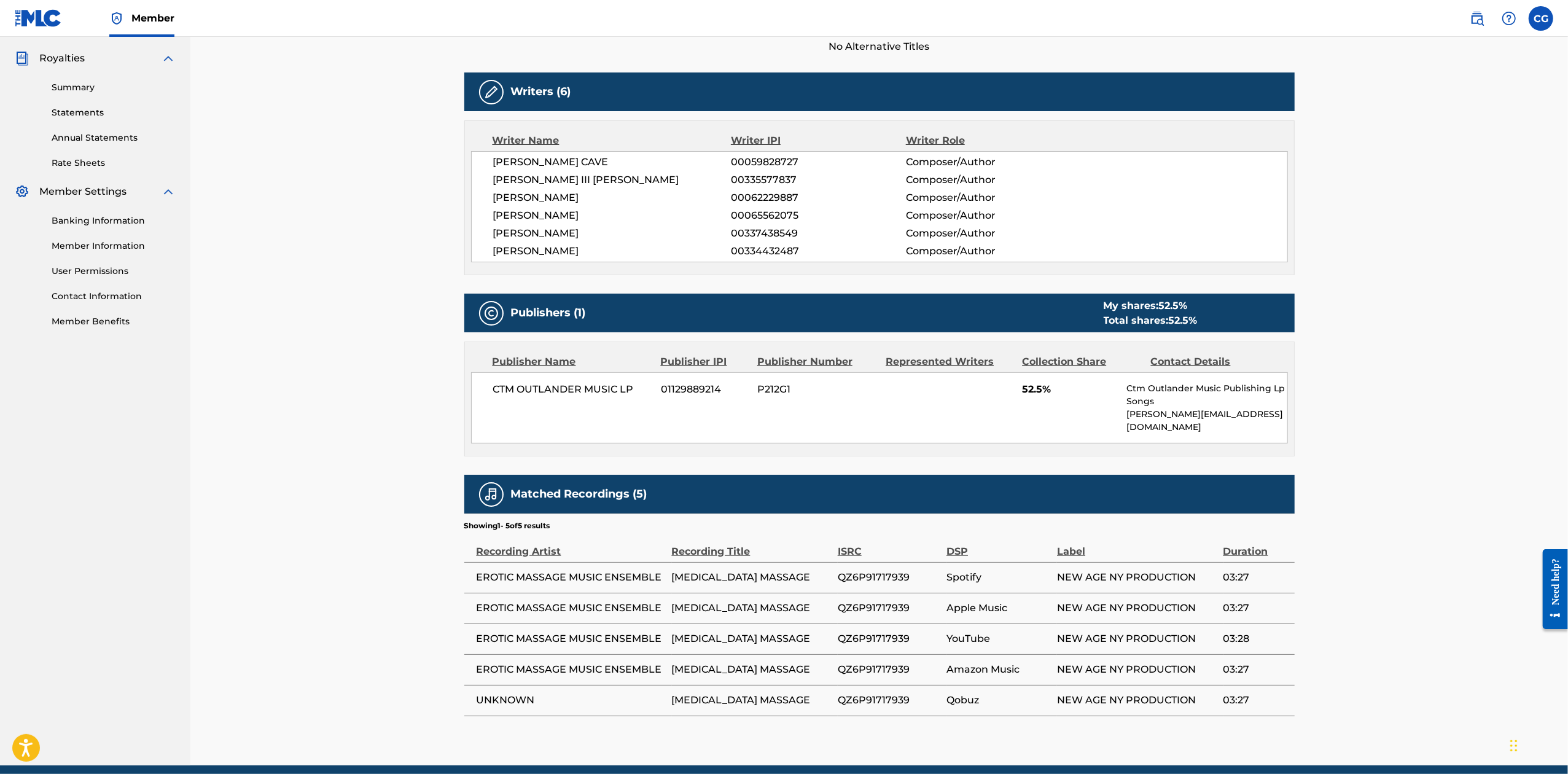
scroll to position [399, 0]
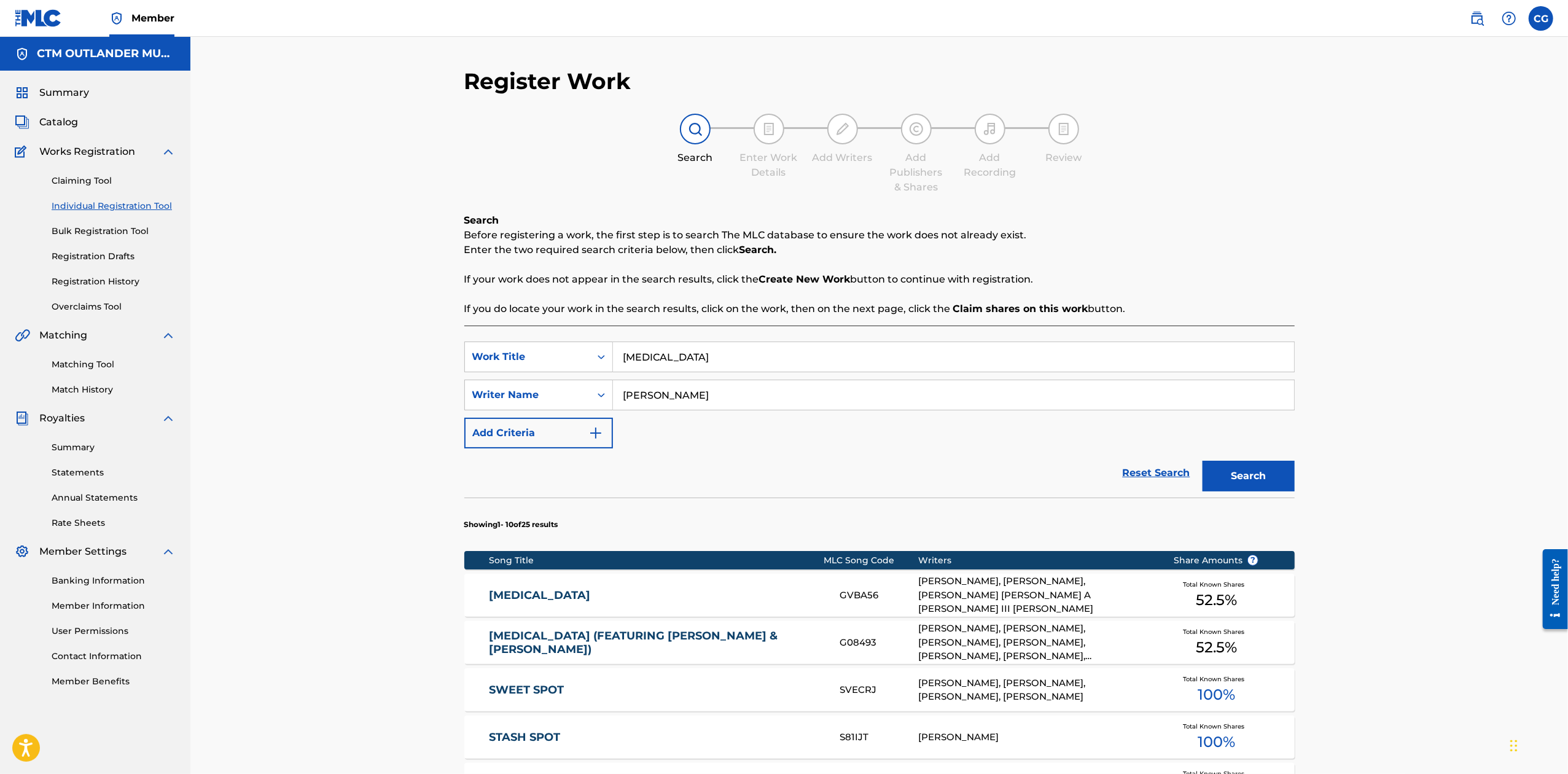
click at [607, 644] on link "[MEDICAL_DATA] (FEATURING [PERSON_NAME] & [PERSON_NAME])" at bounding box center [655, 643] width 334 height 27
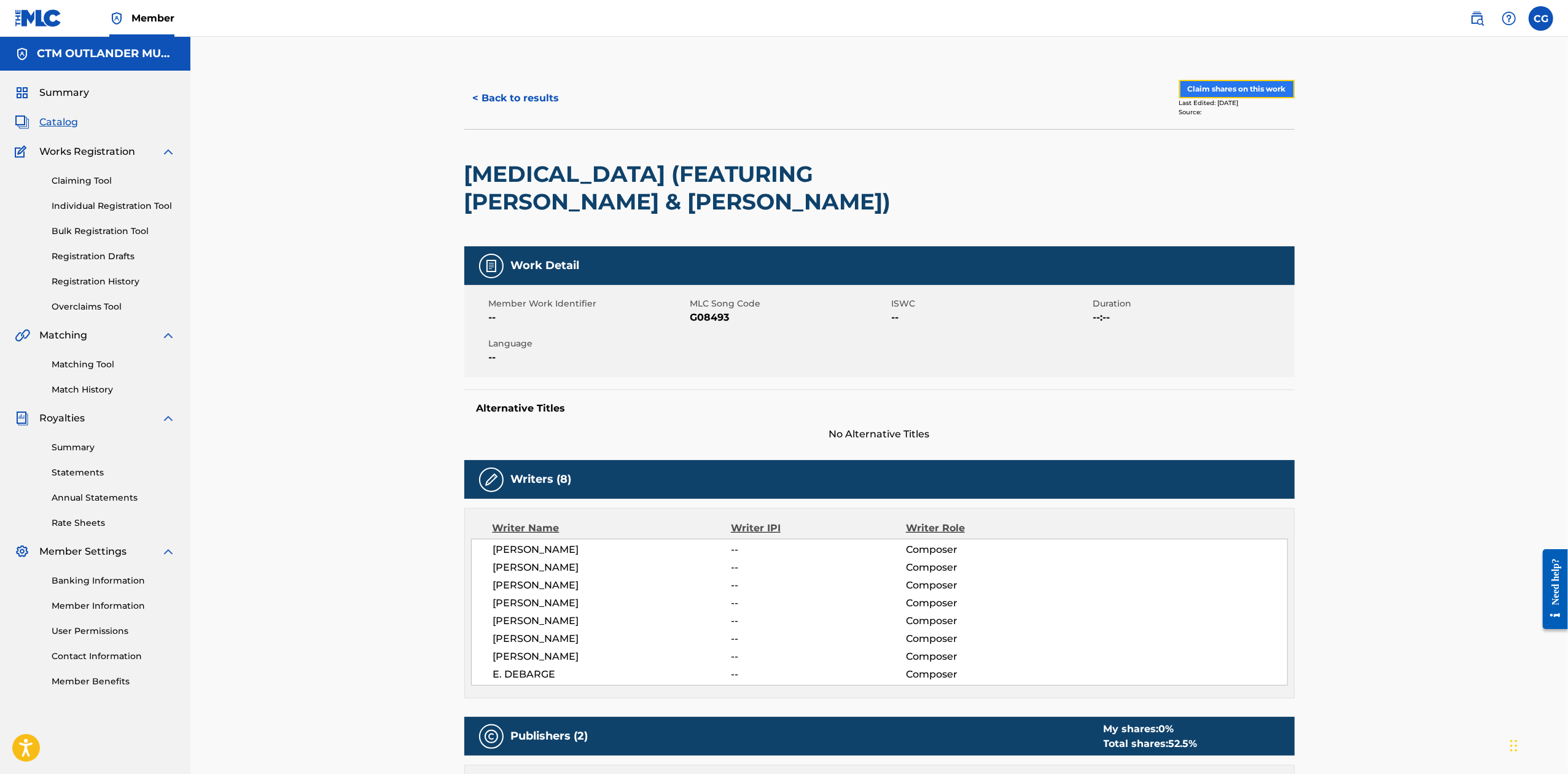
click at [1275, 90] on button "Claim shares on this work" at bounding box center [1237, 89] width 115 height 19
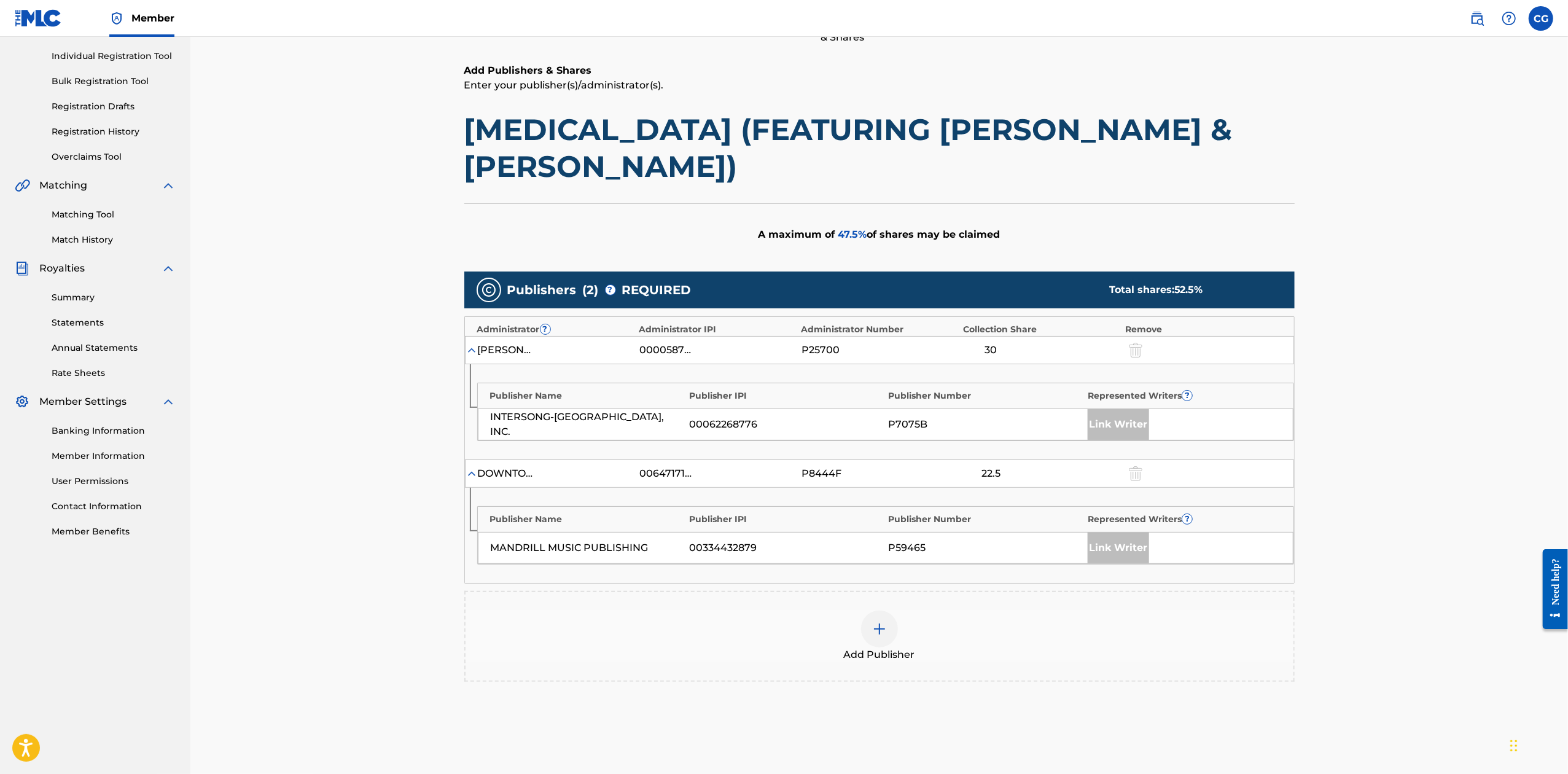
scroll to position [164, 0]
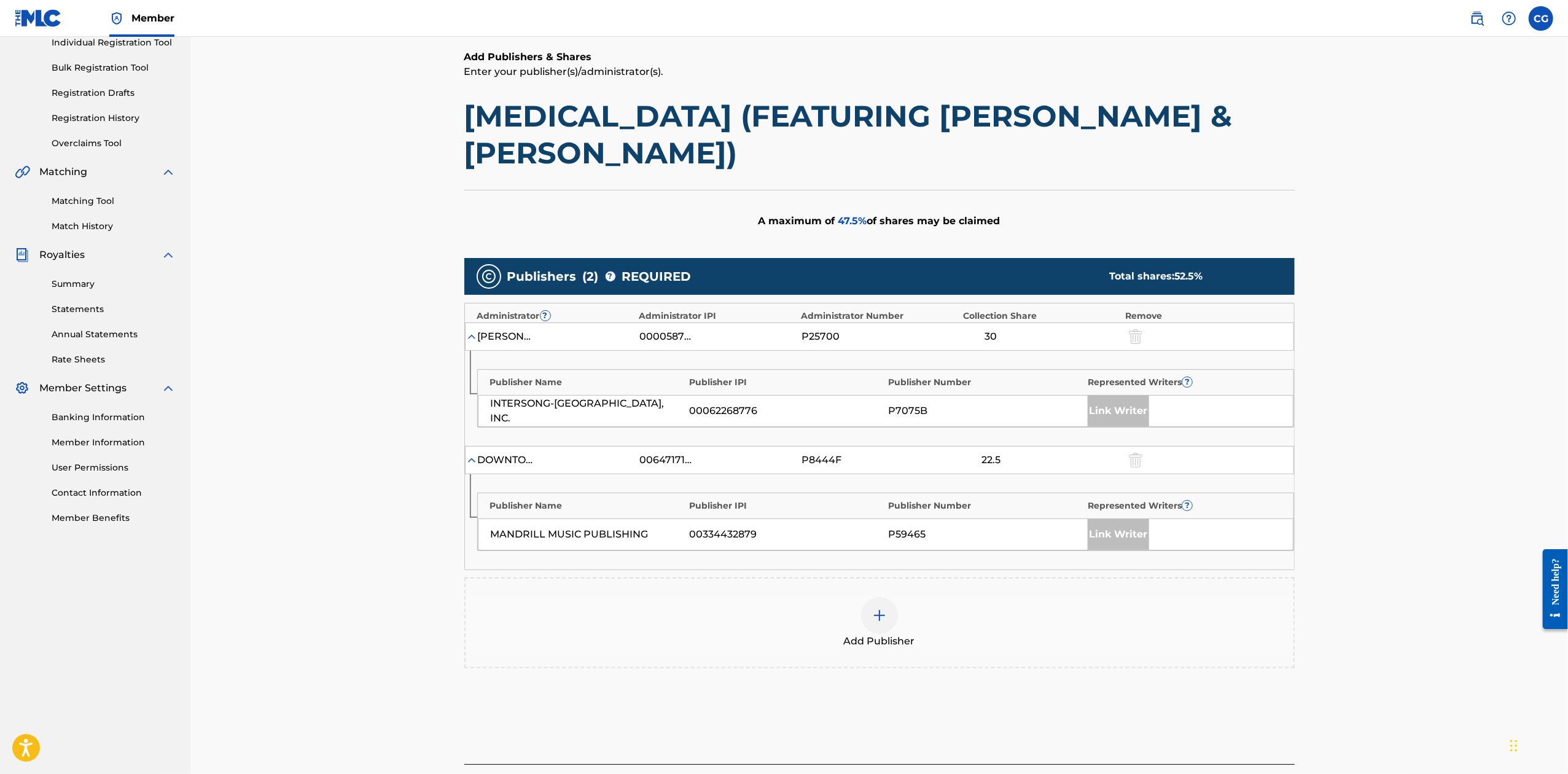
click at [880, 597] on div at bounding box center [880, 615] width 37 height 37
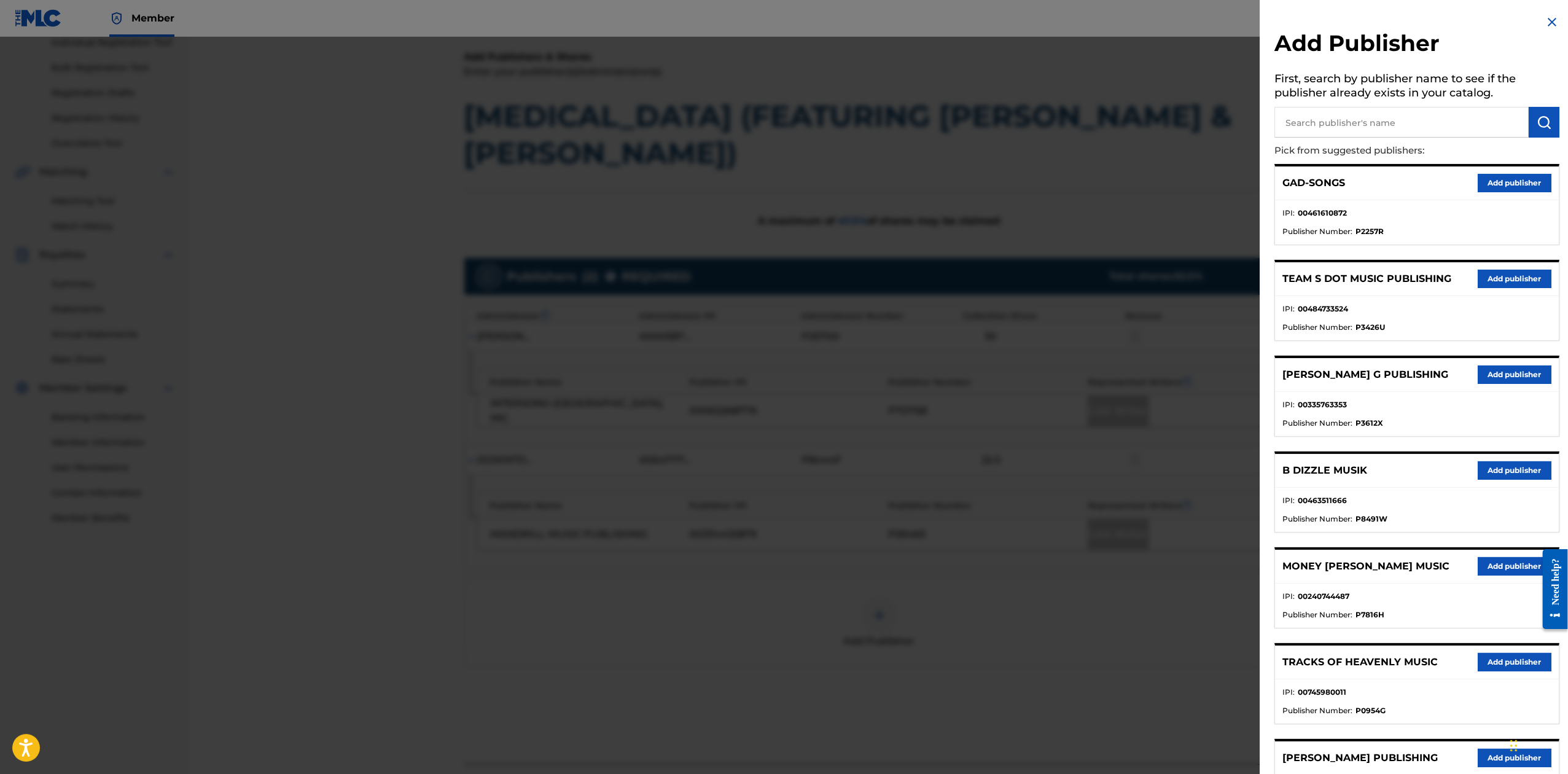
click at [1346, 135] on input "text" at bounding box center [1401, 122] width 254 height 31
type input "CTM OUTLANDER"
click at [1544, 117] on img "submit" at bounding box center [1544, 122] width 15 height 15
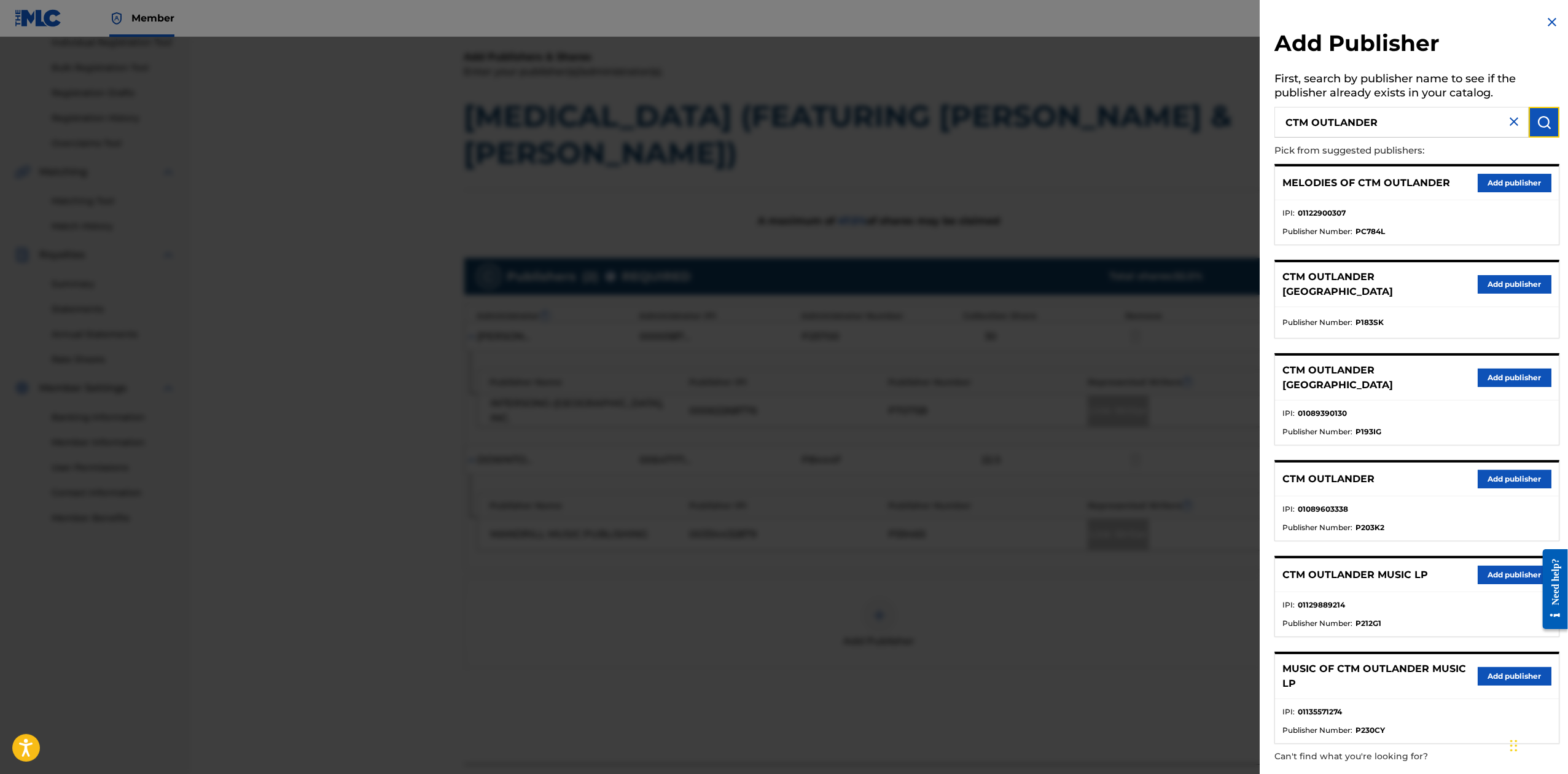
scroll to position [32, 0]
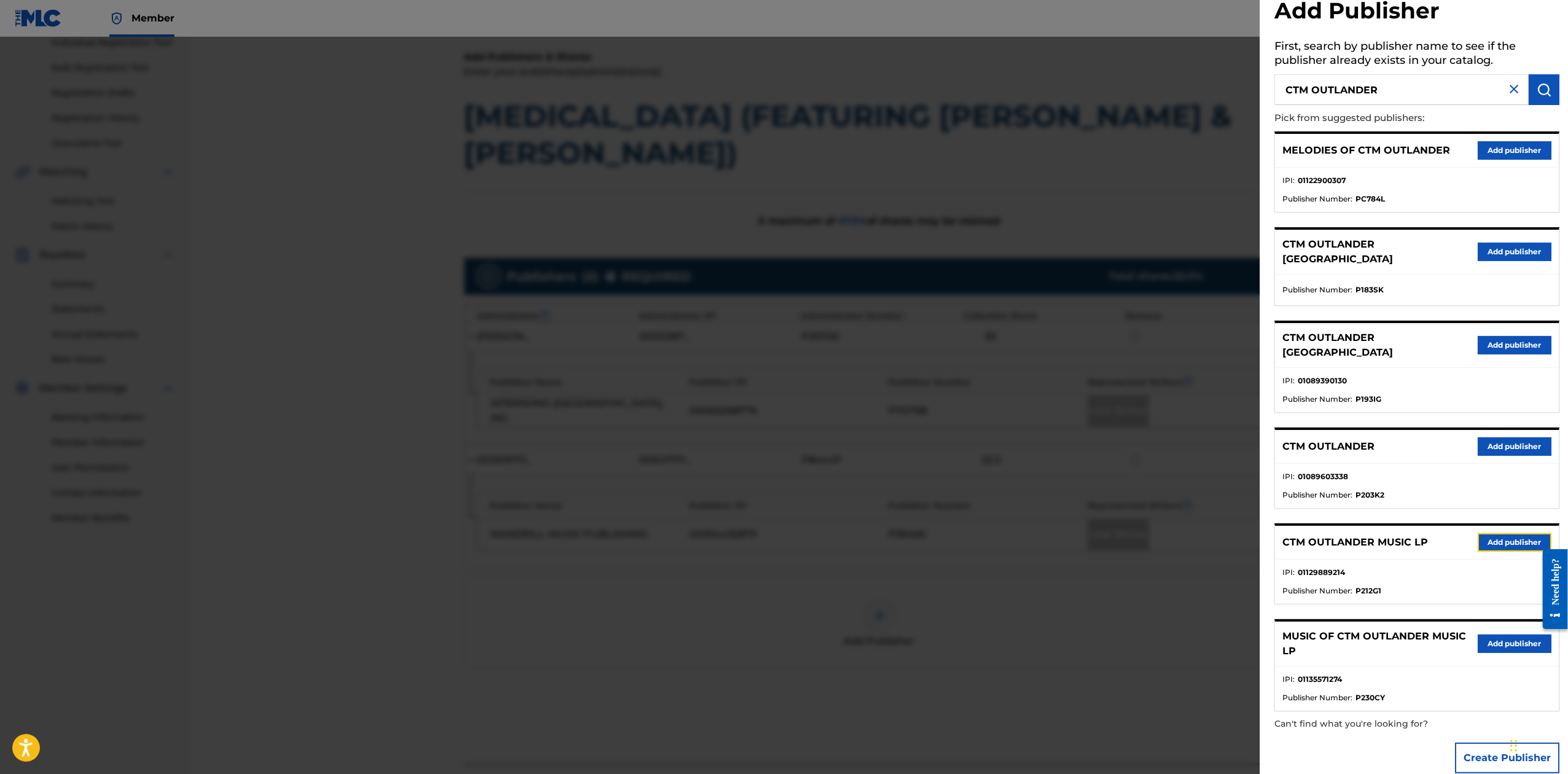
click at [1494, 533] on button "Add publisher" at bounding box center [1515, 542] width 74 height 19
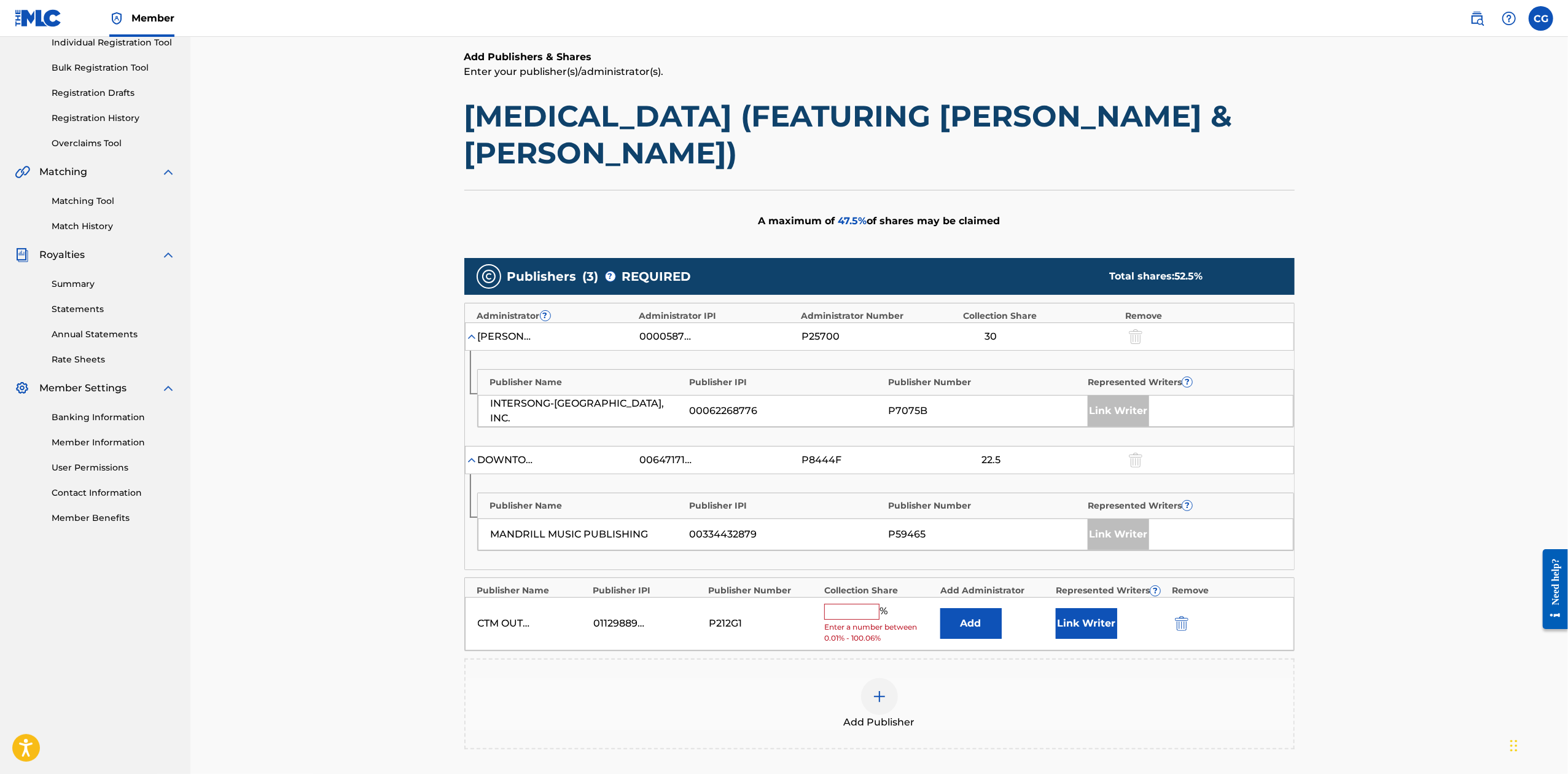
click at [841, 604] on input "text" at bounding box center [852, 612] width 56 height 16
click at [1077, 604] on button "Link Writer" at bounding box center [1087, 619] width 61 height 31
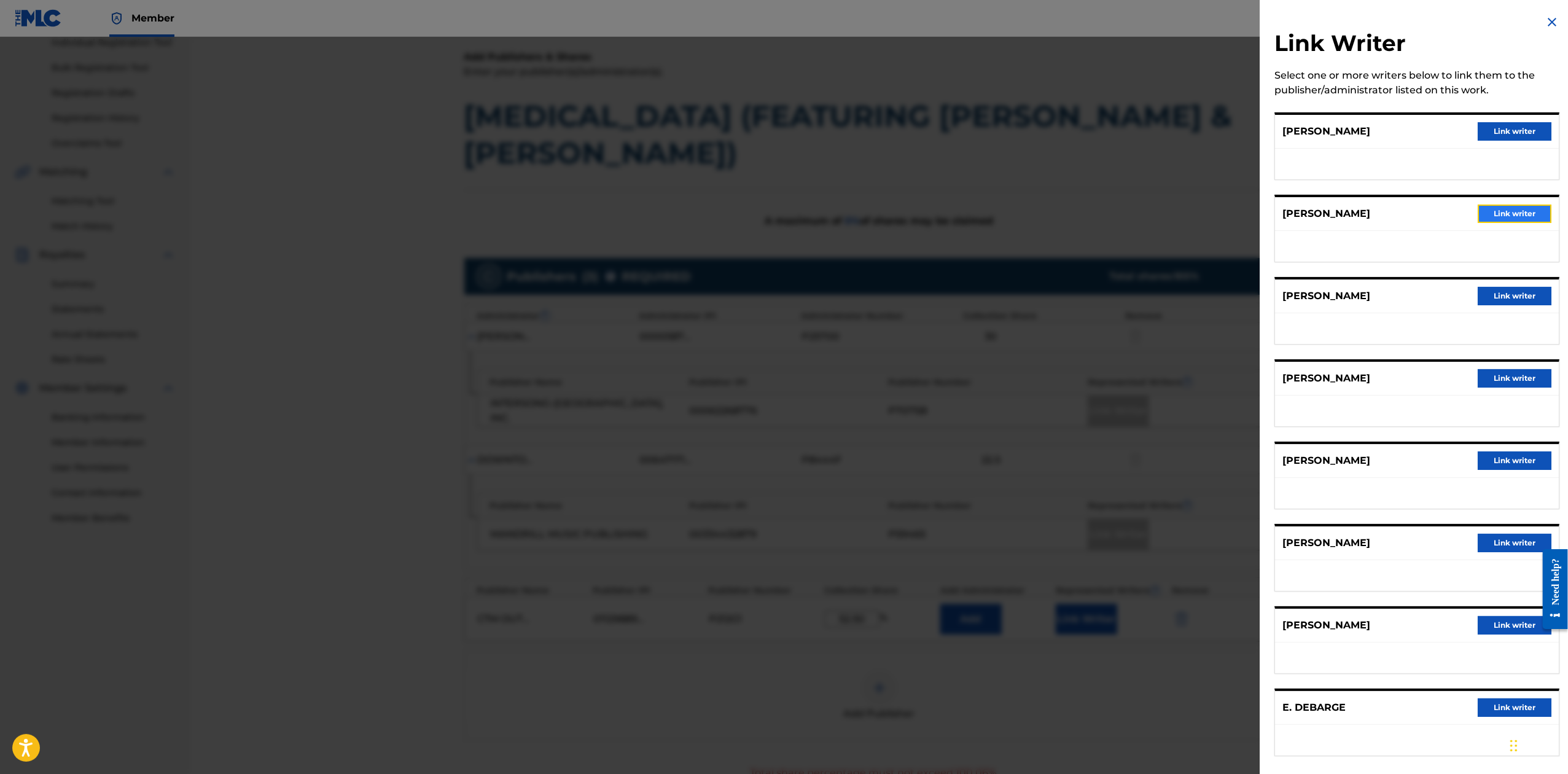
click at [1494, 215] on button "Link writer" at bounding box center [1515, 214] width 74 height 19
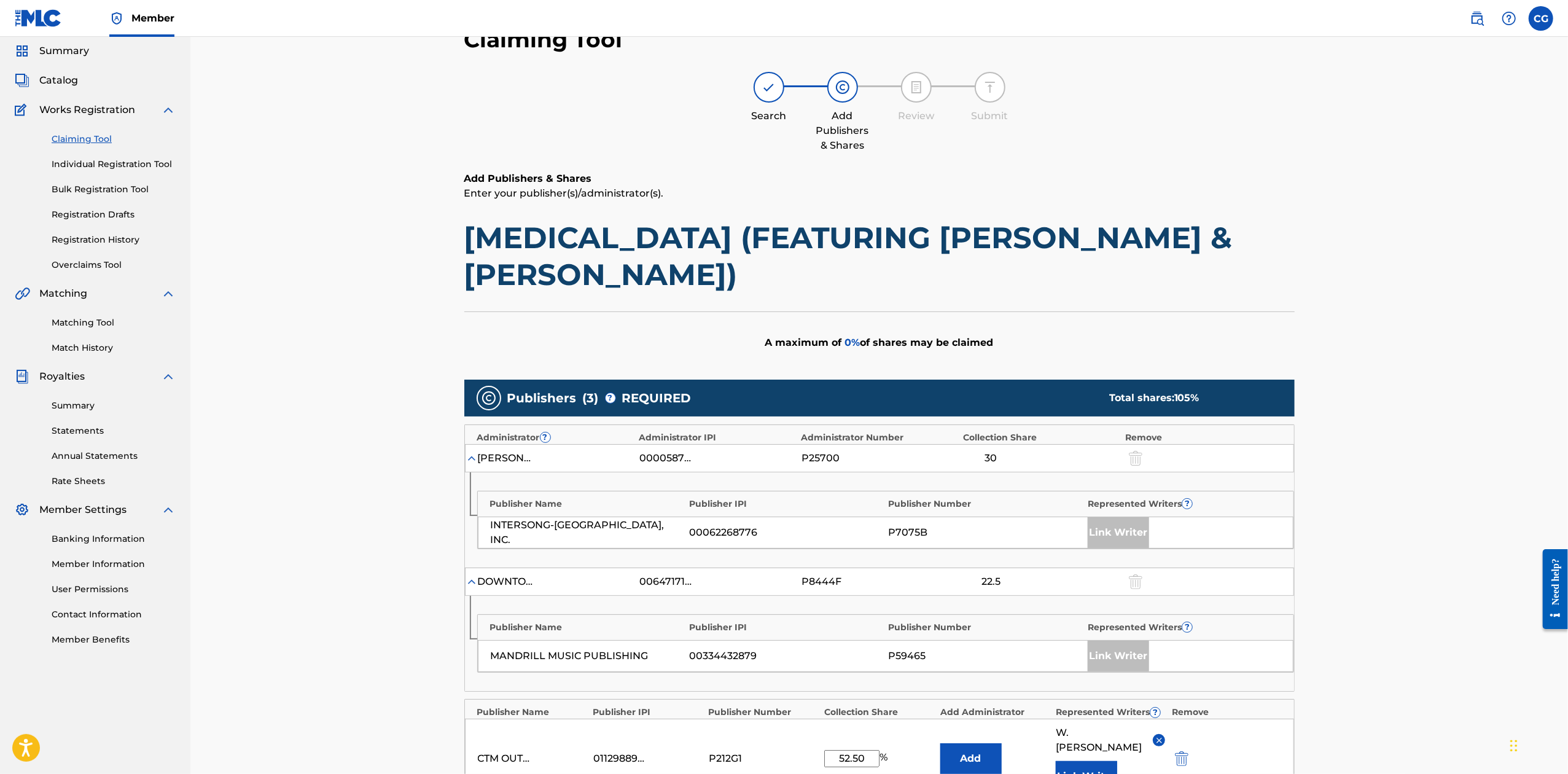
scroll to position [82, 0]
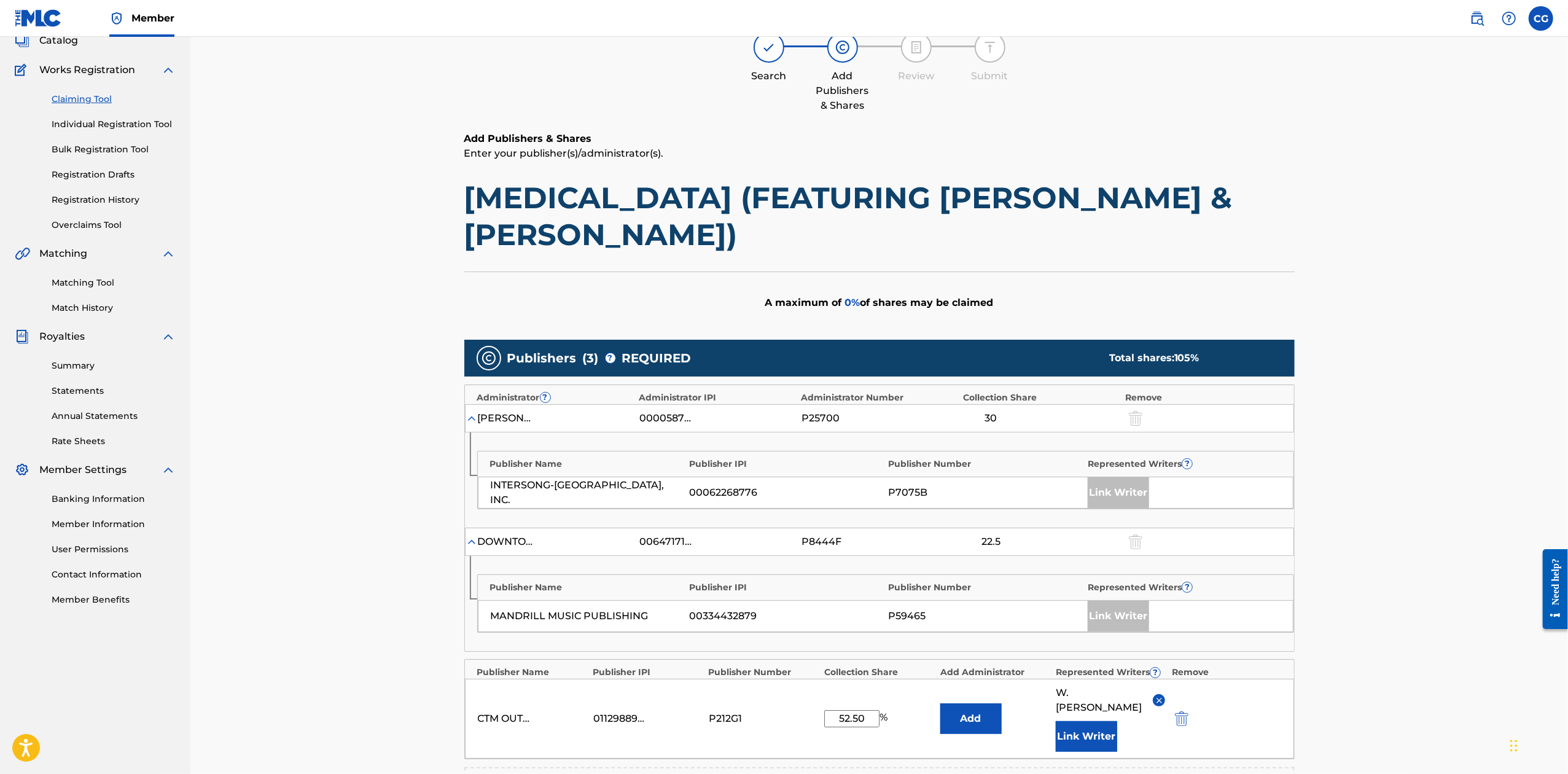
click at [866, 687] on div "CTM OUTLANDER MUSIC LP 01129889214 P212G1 52.50 % Add [PERSON_NAME] Link Writer" at bounding box center [880, 718] width 829 height 80
click at [866, 710] on input "52.50" at bounding box center [852, 719] width 56 height 17
drag, startPoint x: 863, startPoint y: 678, endPoint x: 706, endPoint y: 671, distance: 157.2
click at [706, 678] on div "CTM OUTLANDER MUSIC LP 01129889214 P212G1 52.50 % Add [PERSON_NAME] Link Writer" at bounding box center [880, 718] width 829 height 80
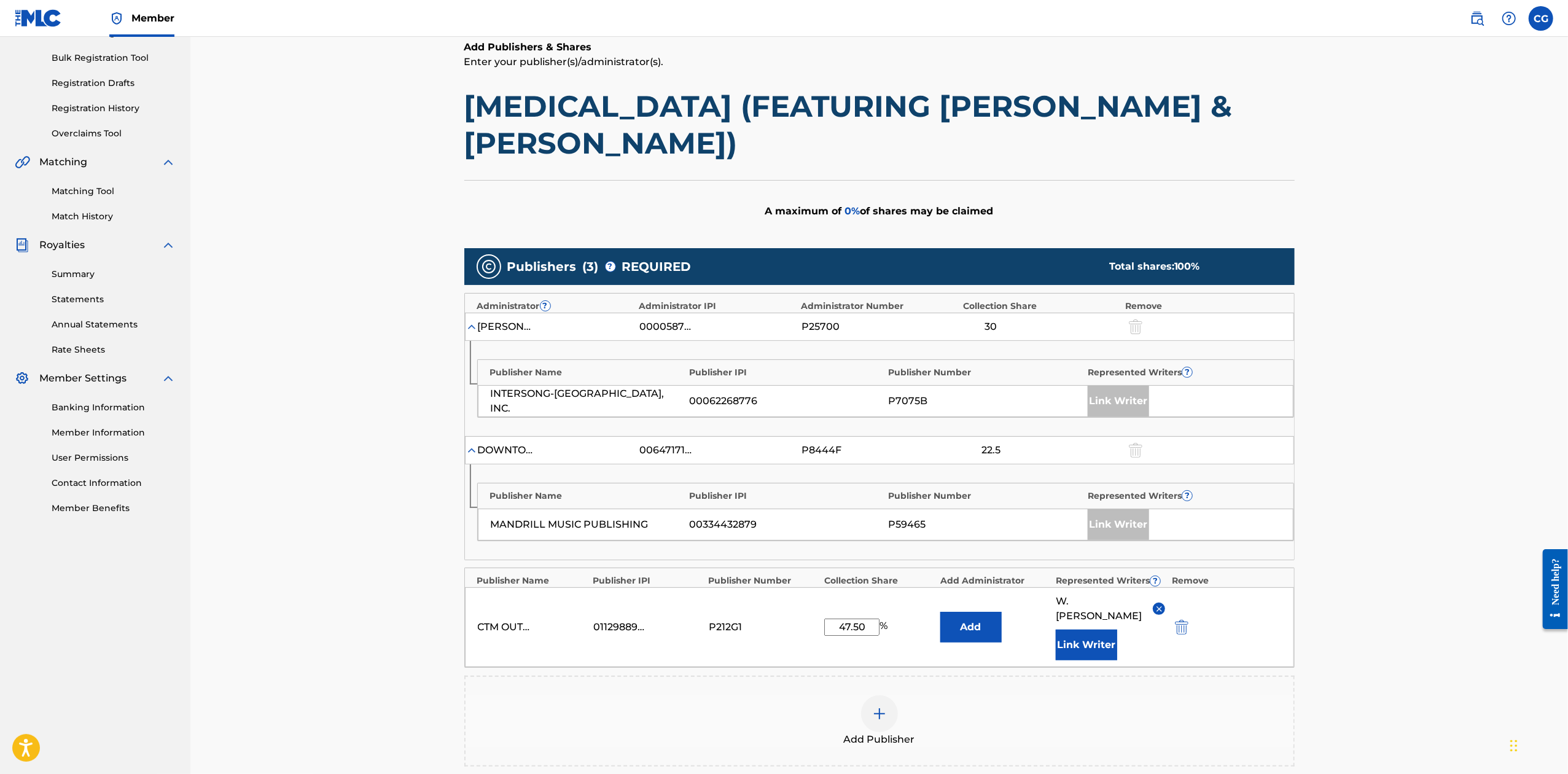
scroll to position [315, 0]
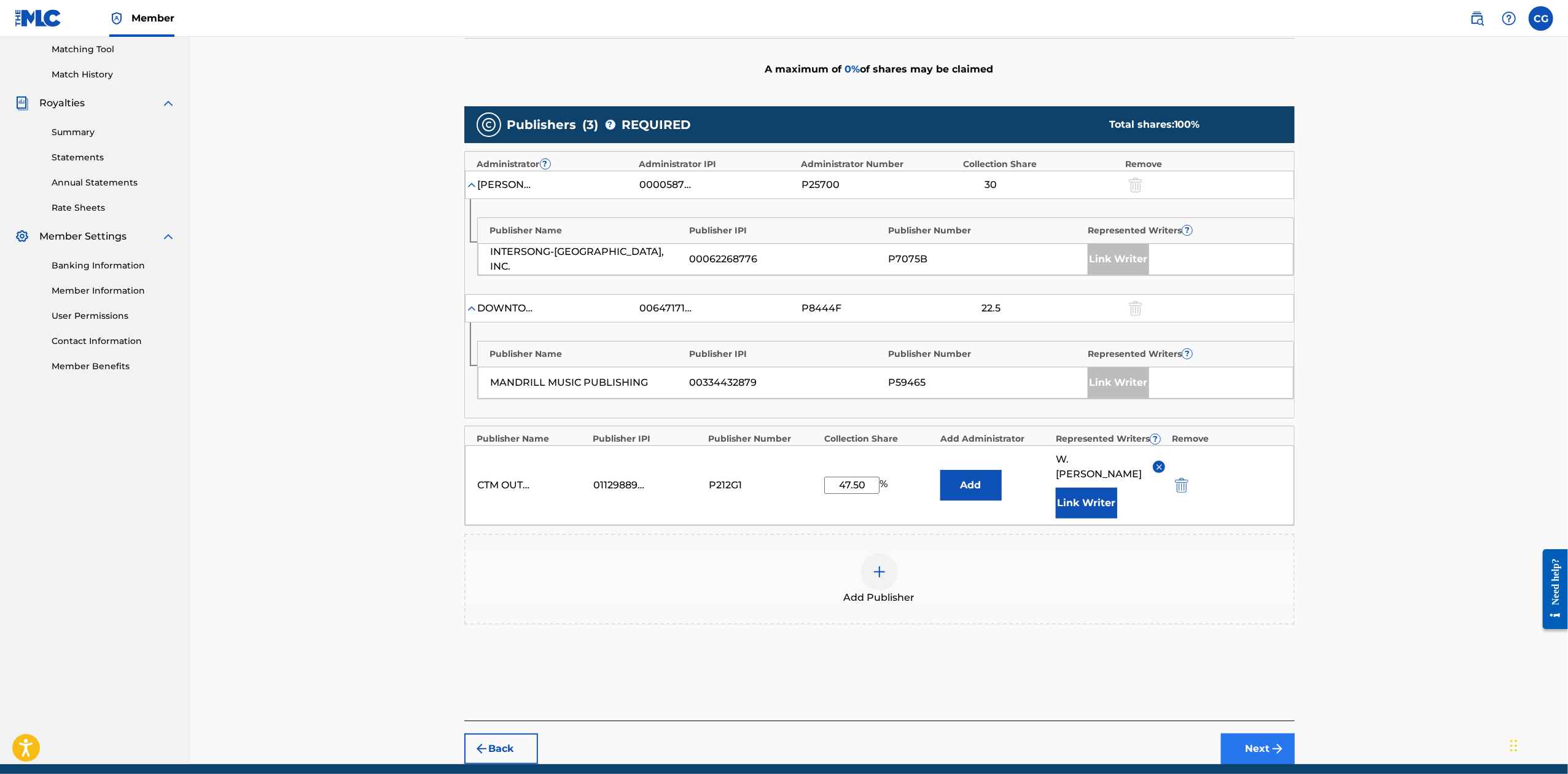
type input "47.50"
click at [1239, 733] on button "Next" at bounding box center [1258, 748] width 74 height 31
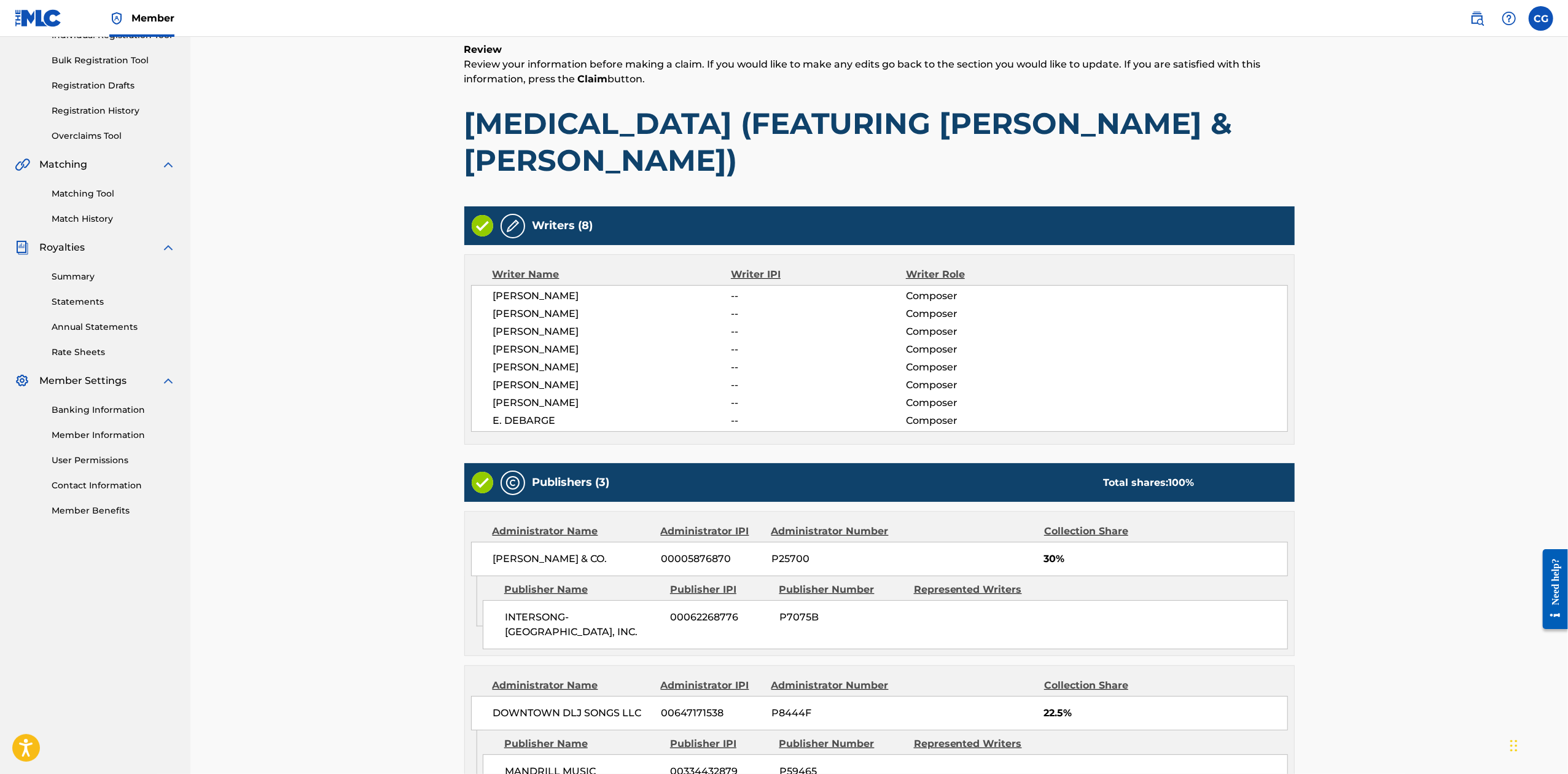
scroll to position [371, 0]
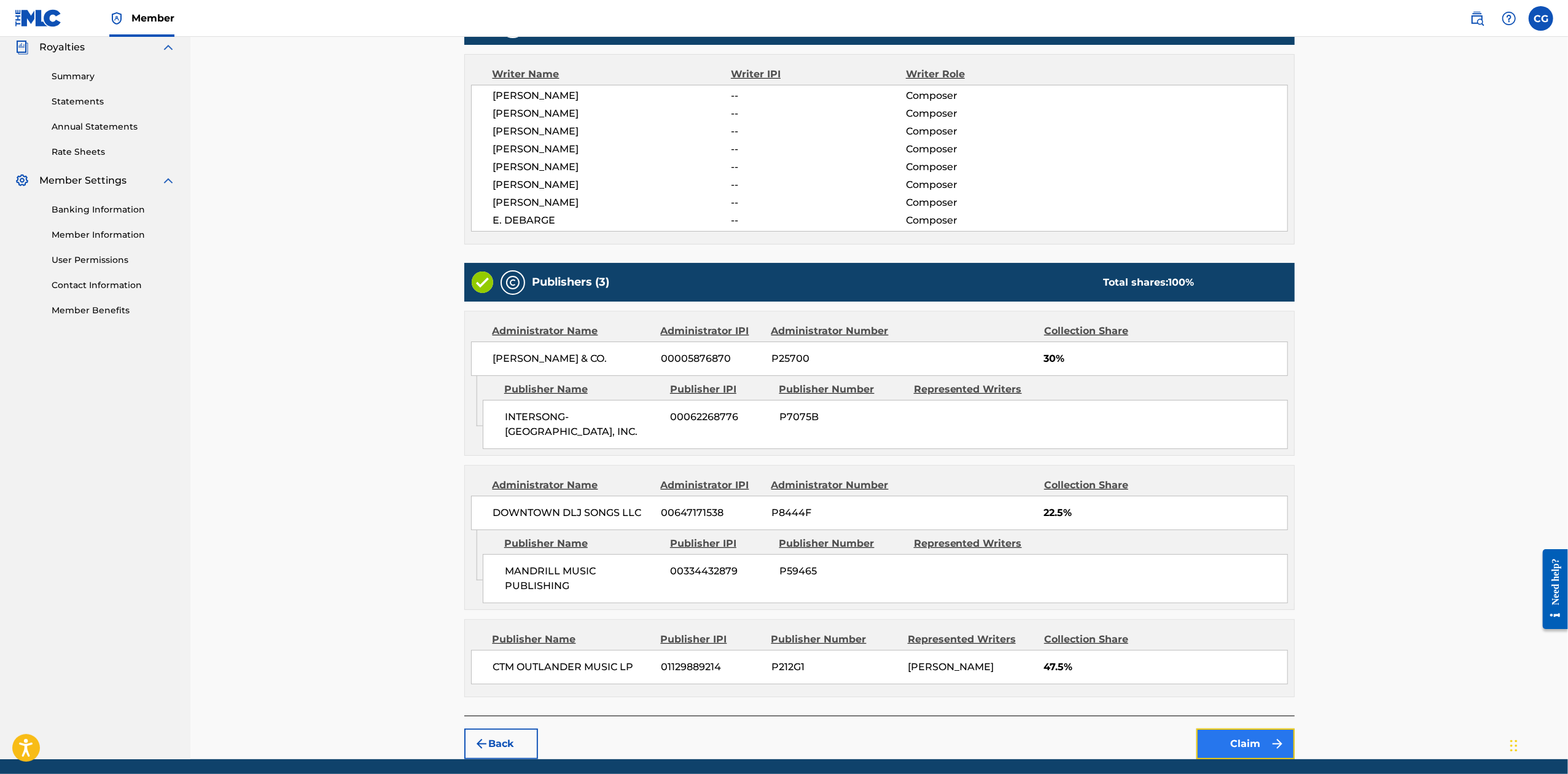
click at [1232, 728] on button "Claim" at bounding box center [1245, 743] width 98 height 31
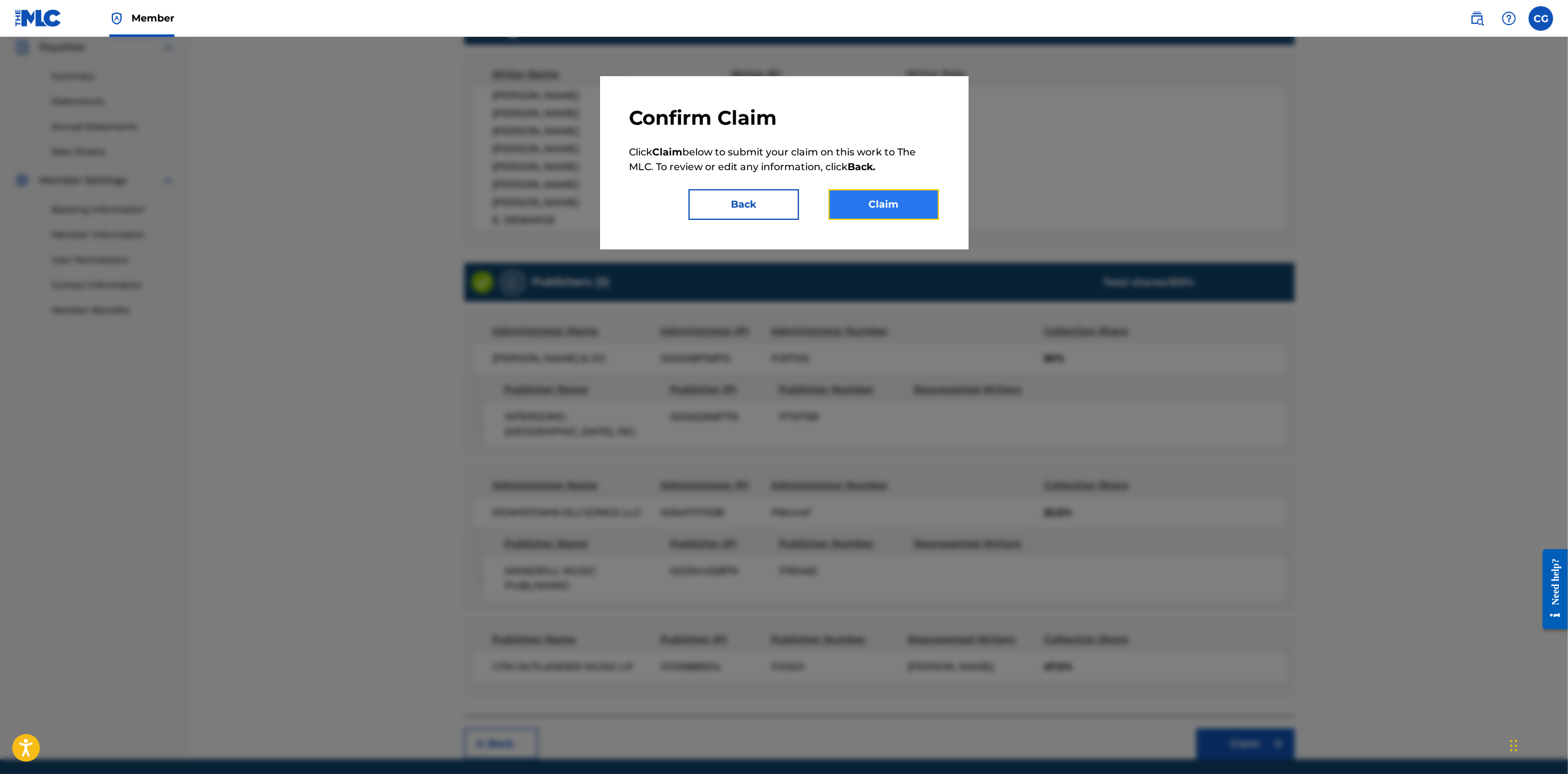
click at [898, 217] on button "Claim" at bounding box center [883, 204] width 110 height 31
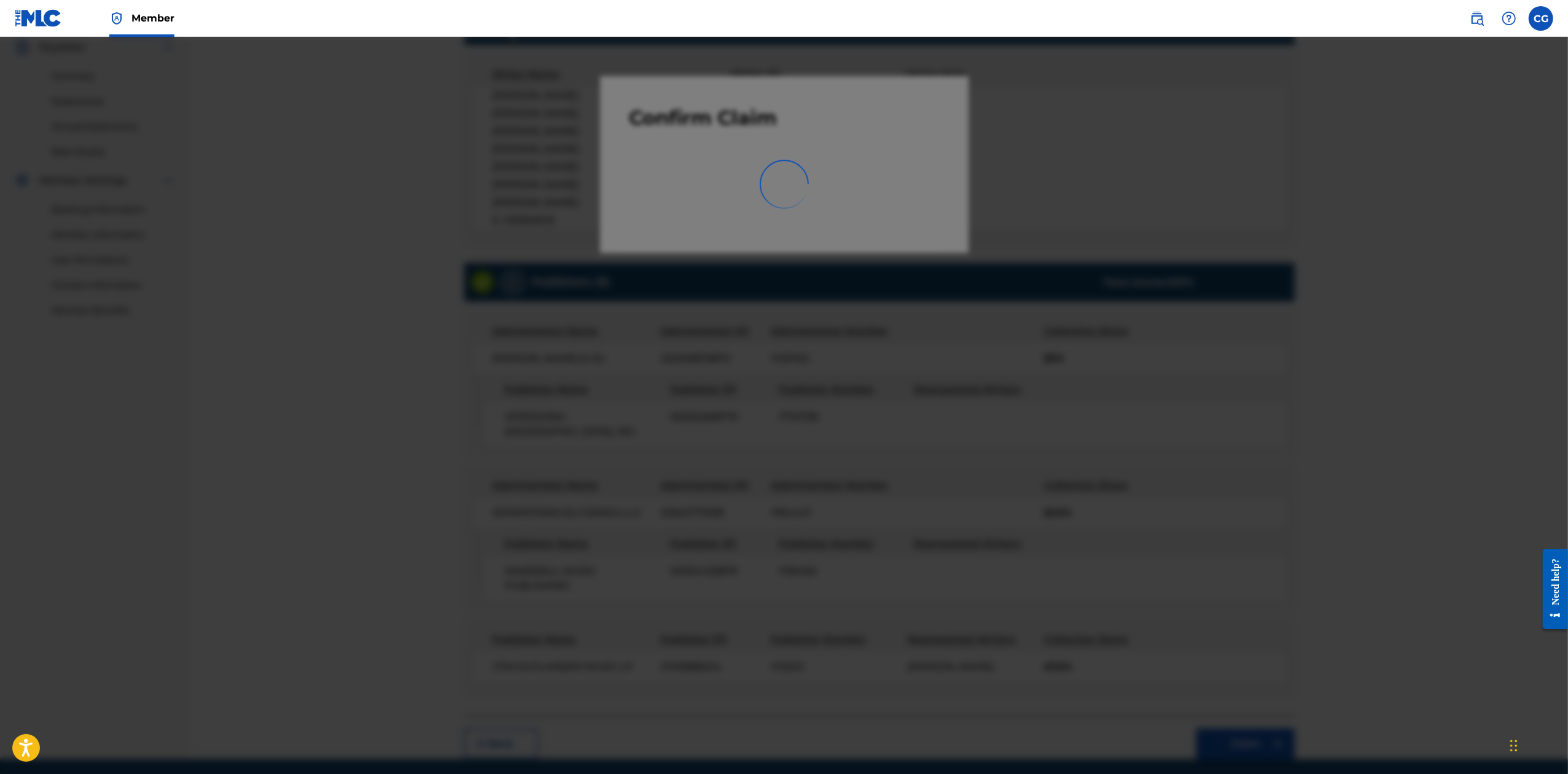
scroll to position [0, 0]
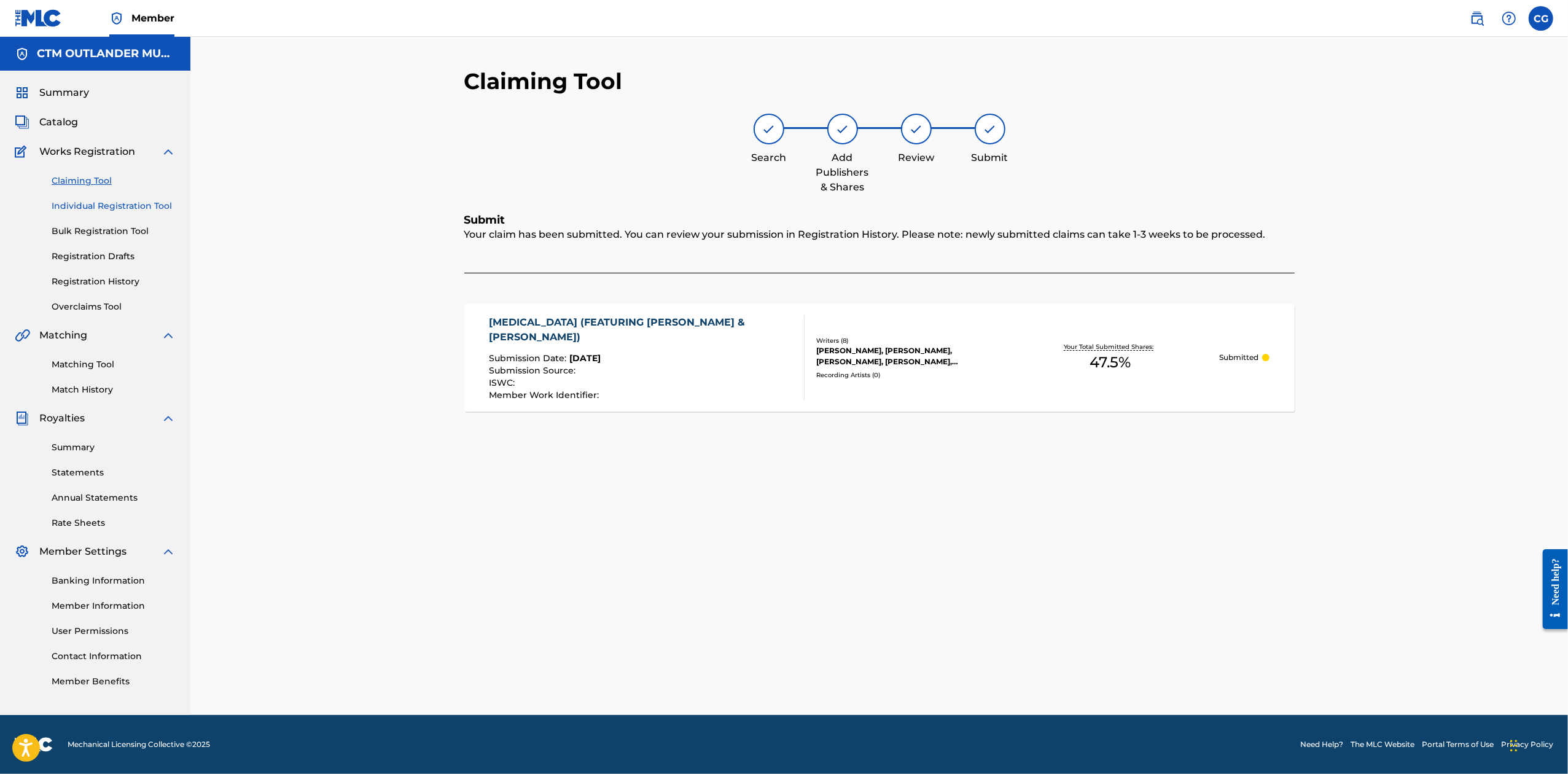
click at [108, 210] on link "Individual Registration Tool" at bounding box center [114, 206] width 124 height 13
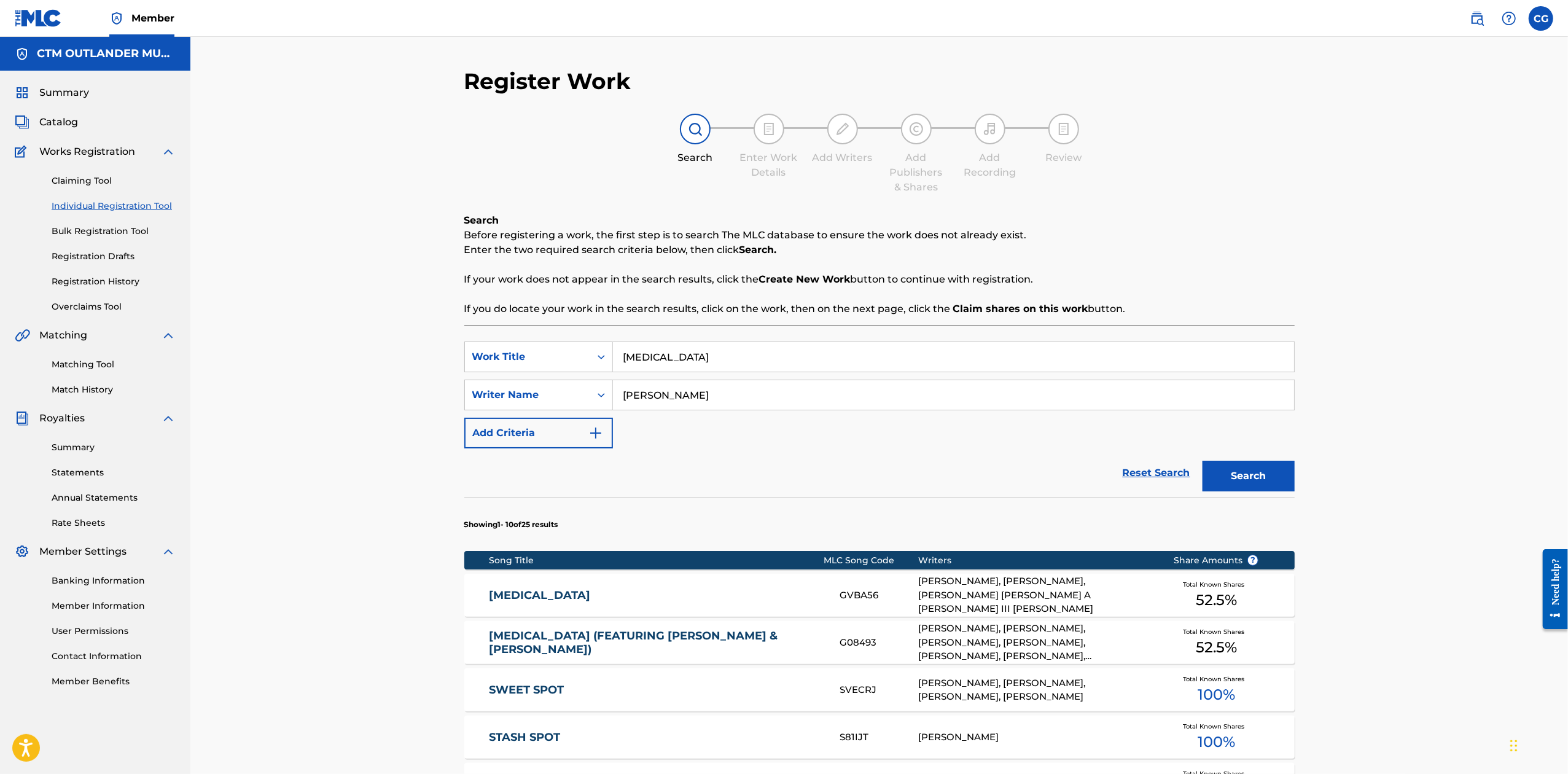
click at [703, 354] on input "[MEDICAL_DATA]" at bounding box center [953, 356] width 681 height 29
drag, startPoint x: 607, startPoint y: 337, endPoint x: 470, endPoint y: 320, distance: 138.1
click at [472, 320] on div "Search Before registering a work, the first step is to search The MLC database …" at bounding box center [880, 683] width 830 height 942
paste input "DEFINITION OF A THUG NIGGA"
type input "DEFINITION OF A THUG NIGGA"
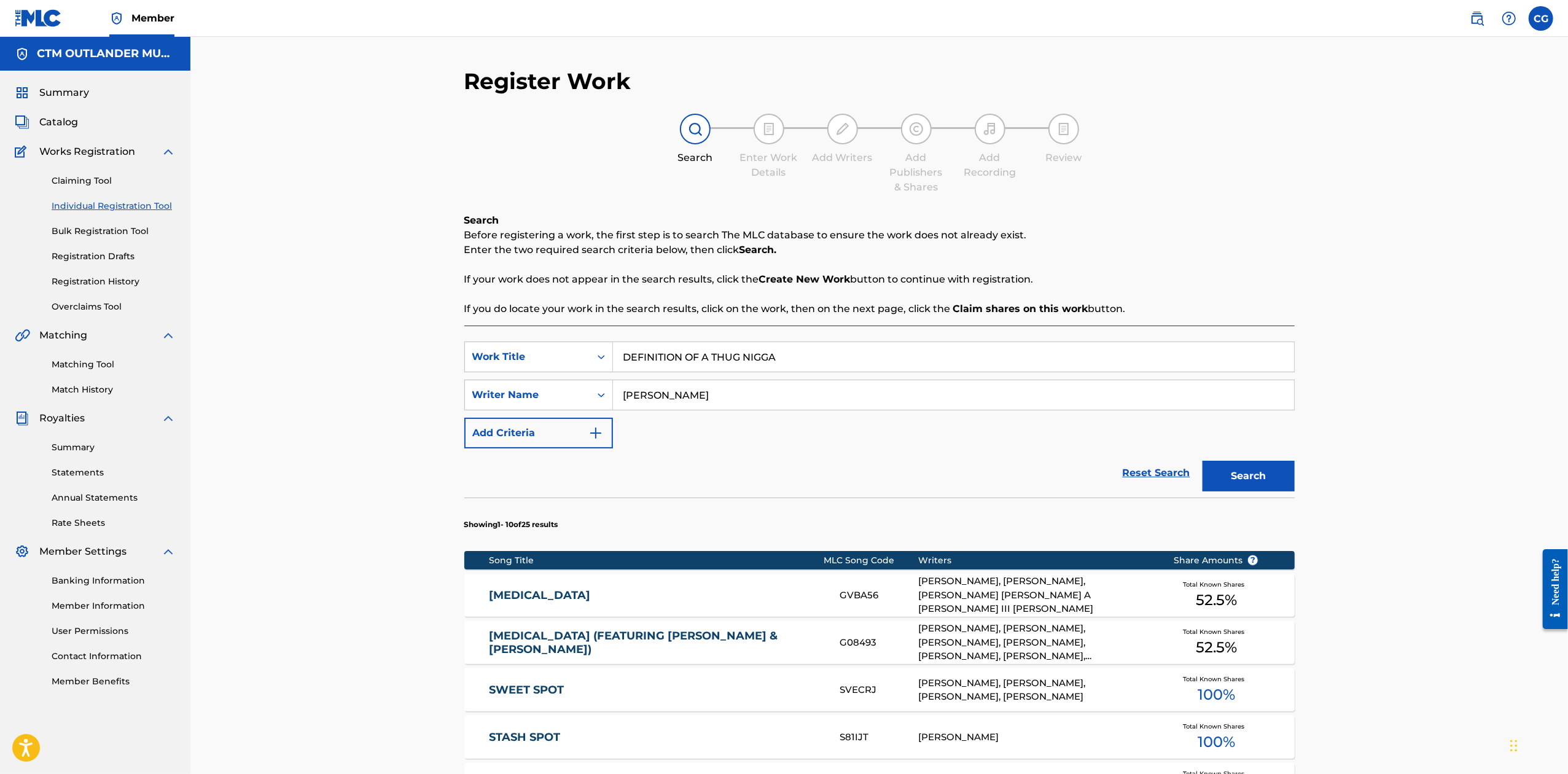
click at [1203, 461] on button "Search" at bounding box center [1249, 476] width 92 height 31
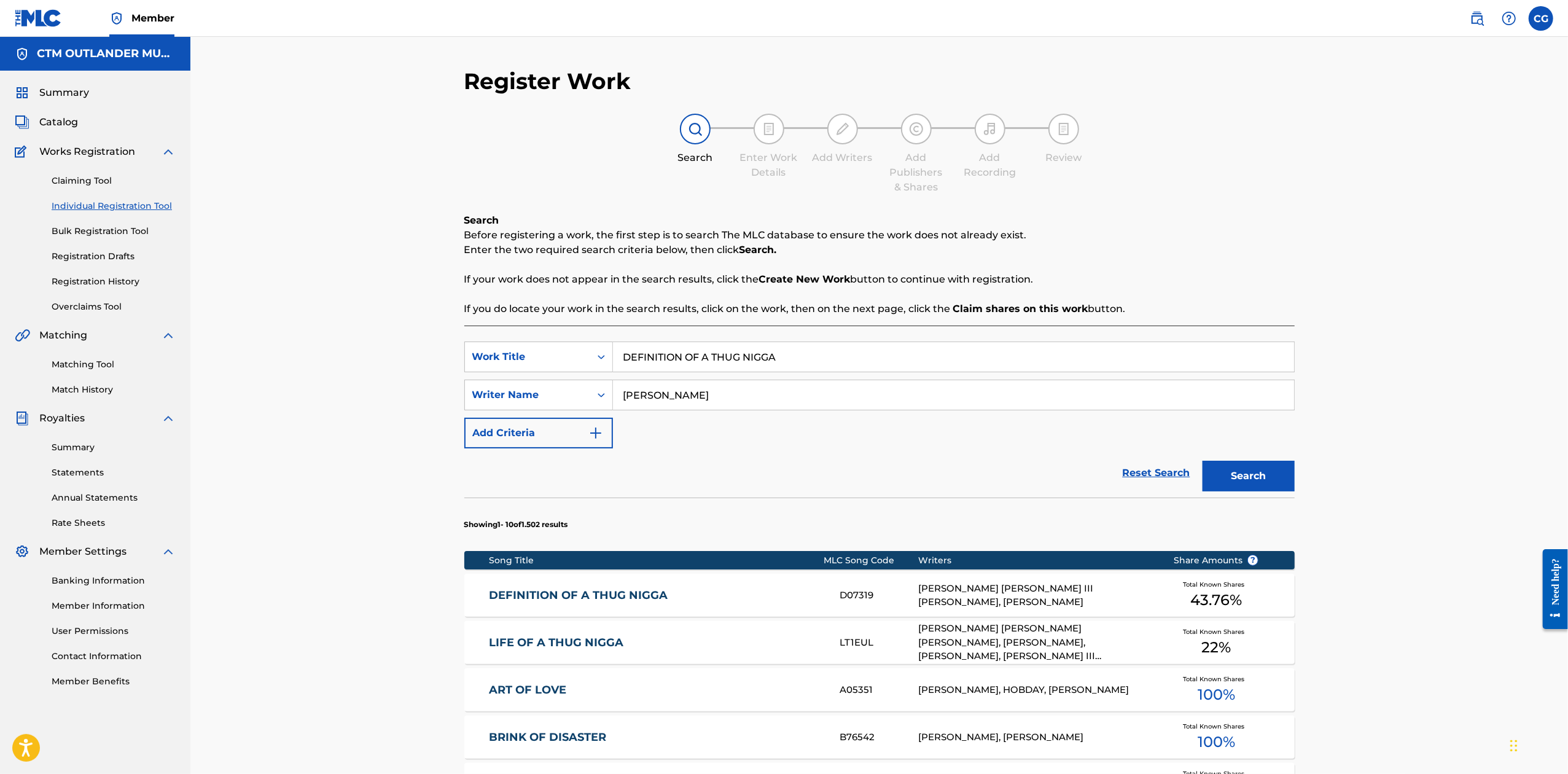
click at [593, 589] on link "DEFINITION OF A THUG NIGGA" at bounding box center [655, 595] width 334 height 14
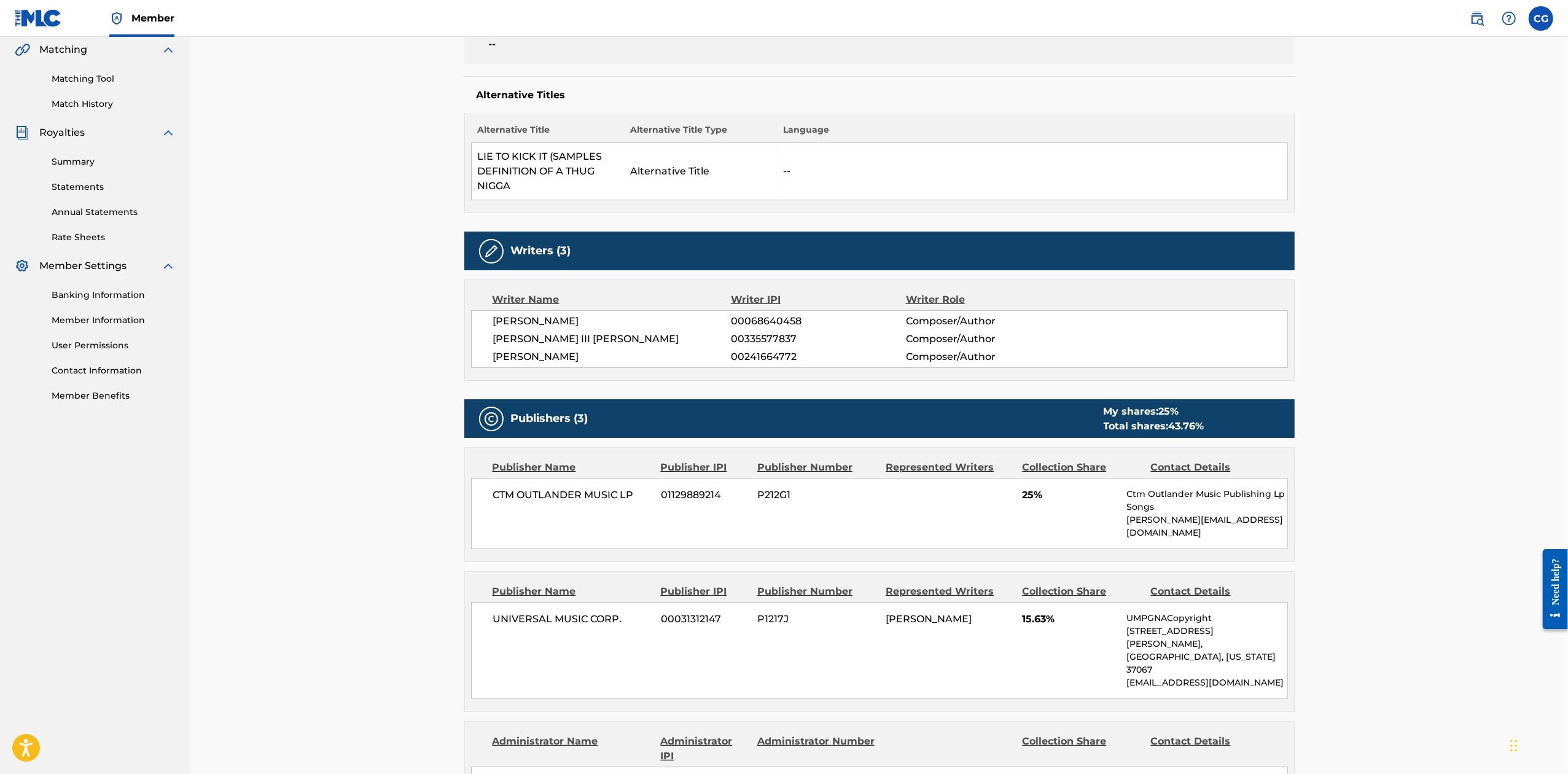
scroll to position [327, 0]
